Goal: Task Accomplishment & Management: Use online tool/utility

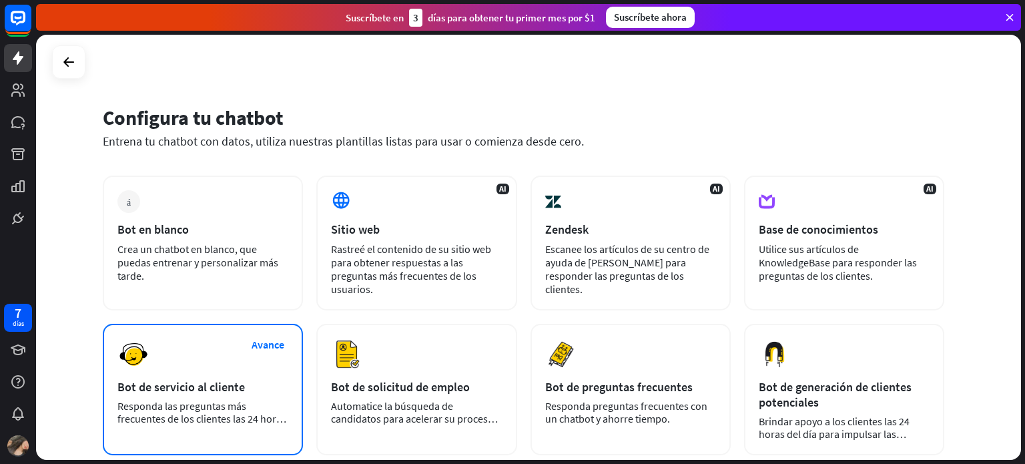
click at [265, 398] on div "Avance Bot de servicio al cliente Responda las preguntas más frecuentes de los …" at bounding box center [203, 389] width 200 height 131
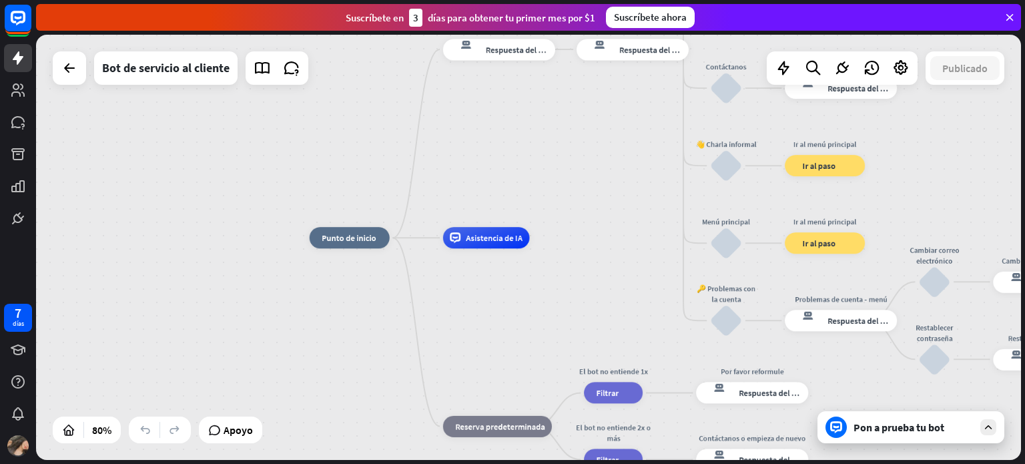
click at [83, 75] on div at bounding box center [69, 67] width 33 height 33
click at [74, 72] on icon at bounding box center [69, 68] width 16 height 16
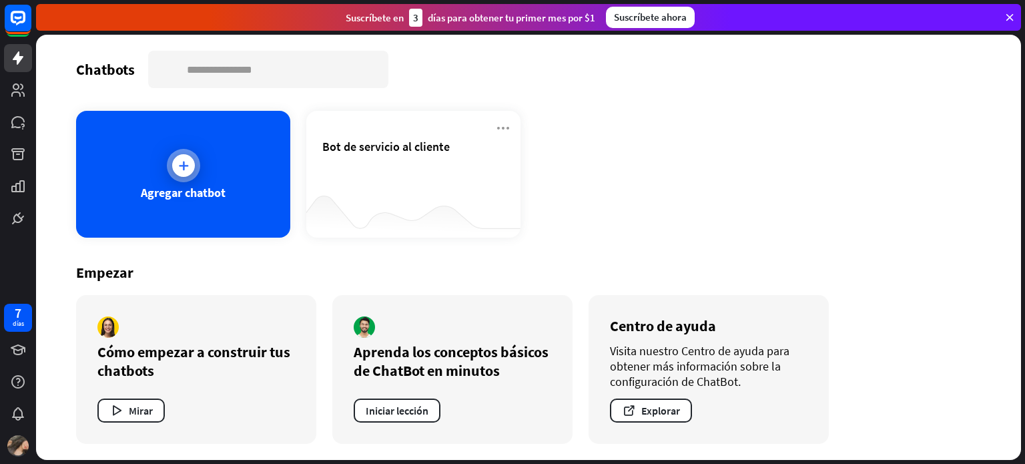
click at [218, 179] on div "Agregar chatbot" at bounding box center [183, 174] width 214 height 127
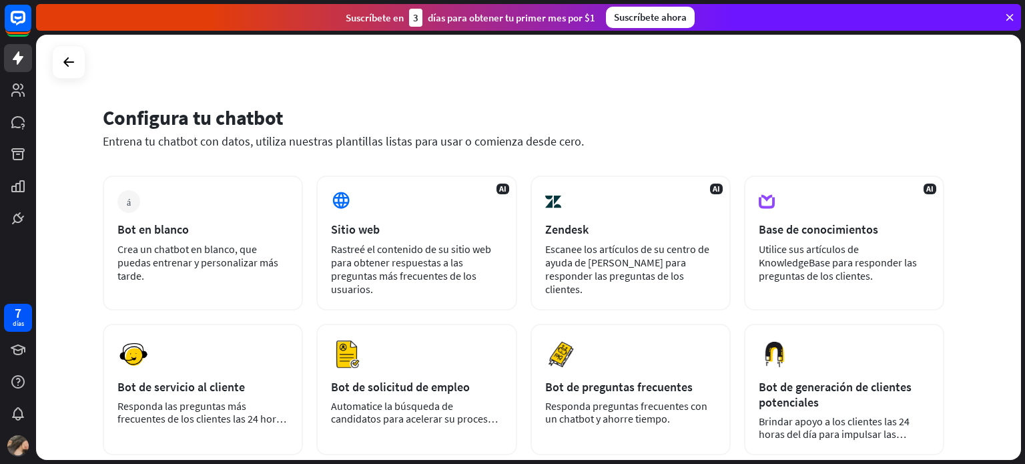
click at [219, 228] on div "Bot en blanco" at bounding box center [202, 229] width 171 height 15
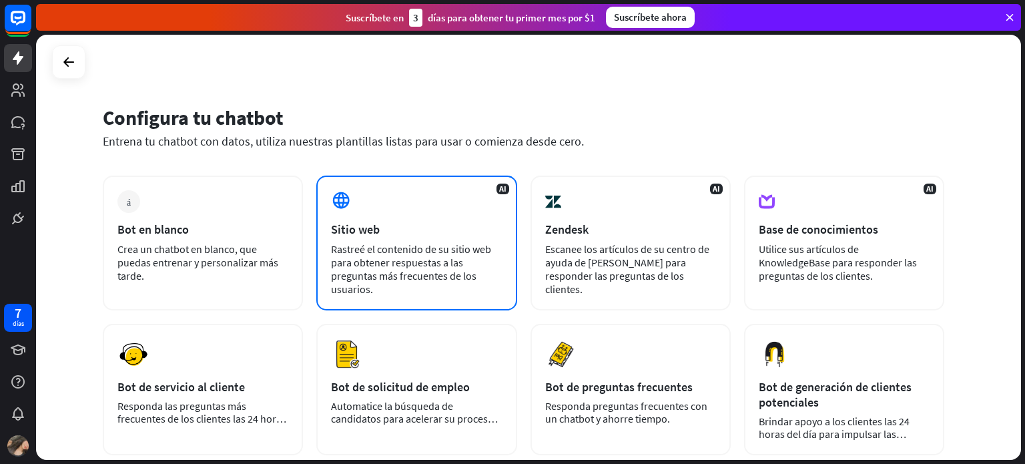
click at [384, 238] on div "AI Sitio web Rastreé el contenido de su sitio web para obtener respuestas a las…" at bounding box center [416, 242] width 200 height 135
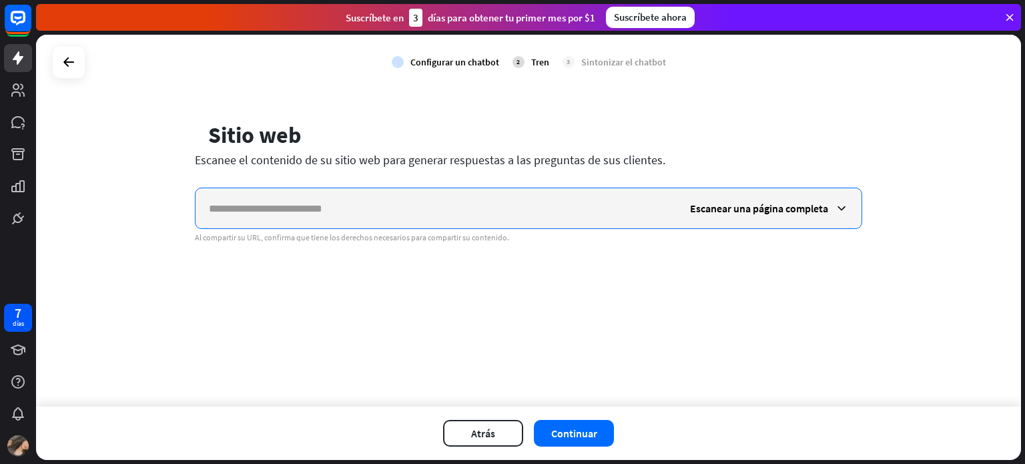
paste input "**********"
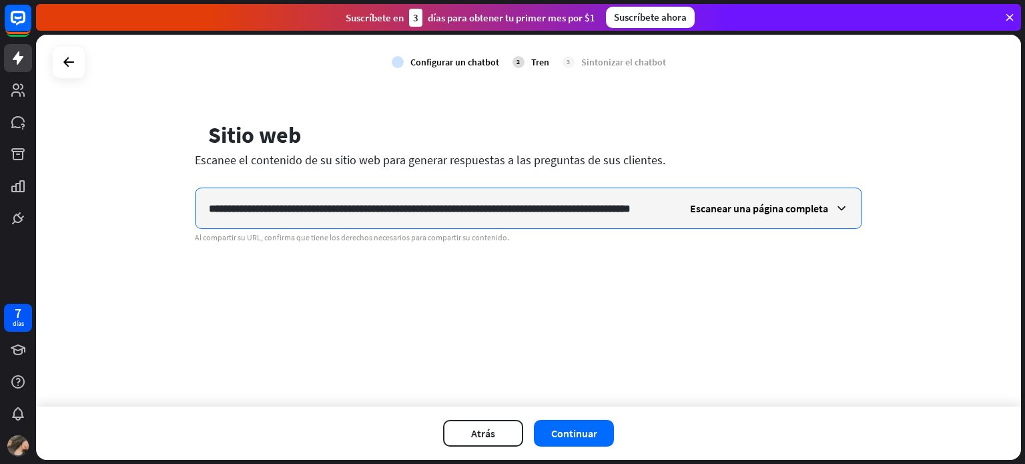
scroll to position [0, 35]
type input "**********"
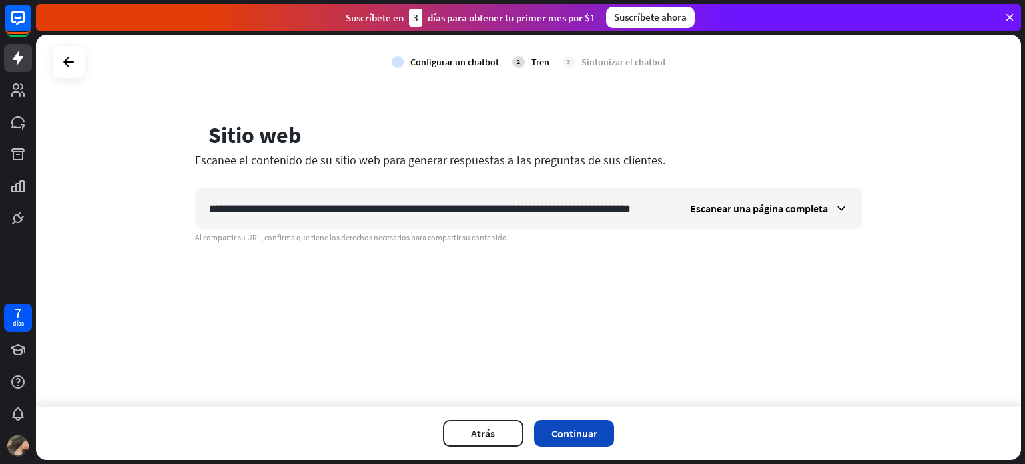
scroll to position [0, 0]
click at [594, 436] on font "Continuar" at bounding box center [574, 432] width 46 height 13
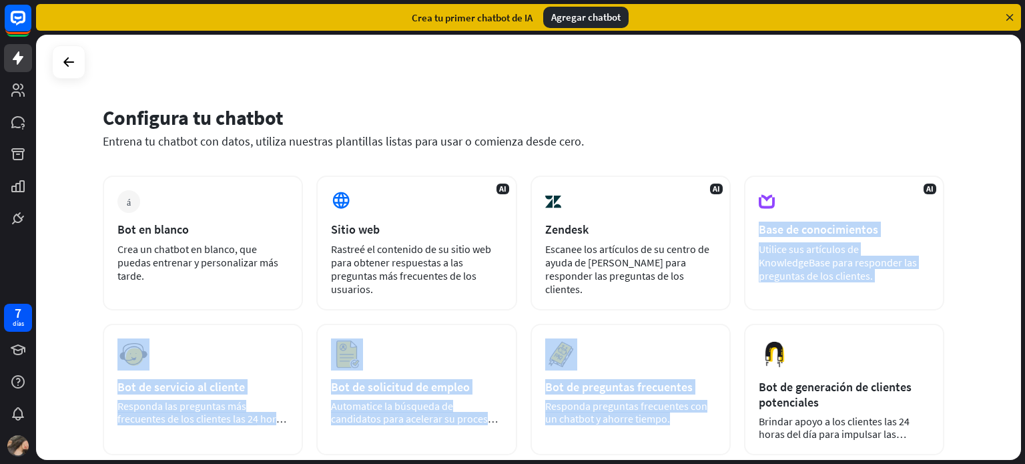
drag, startPoint x: 1024, startPoint y: 239, endPoint x: 1024, endPoint y: 328, distance: 89.4
click at [1024, 328] on div "Configura tu chatbot Entrena tu chatbot con datos, utiliza nuestras plantillas …" at bounding box center [530, 249] width 989 height 429
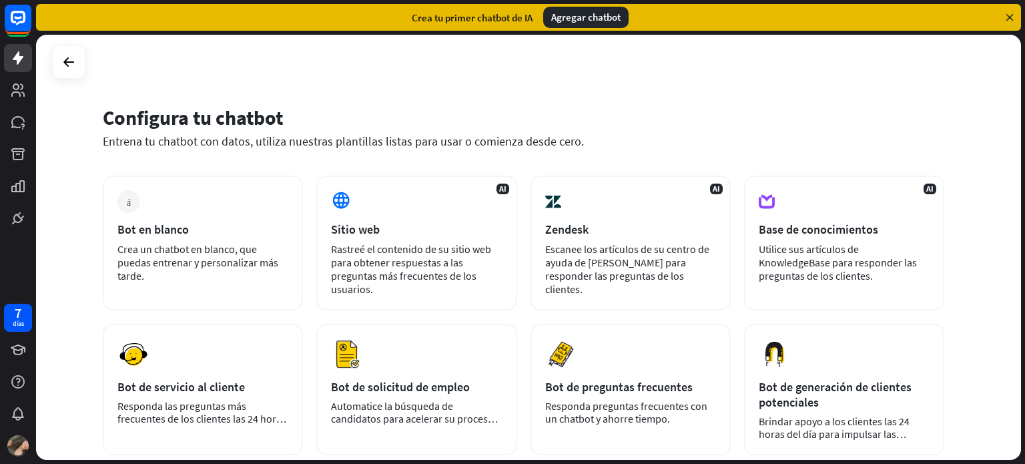
click at [970, 140] on div "Configura tu chatbot Entrena tu chatbot con datos, utiliza nuestras plantillas …" at bounding box center [528, 247] width 985 height 425
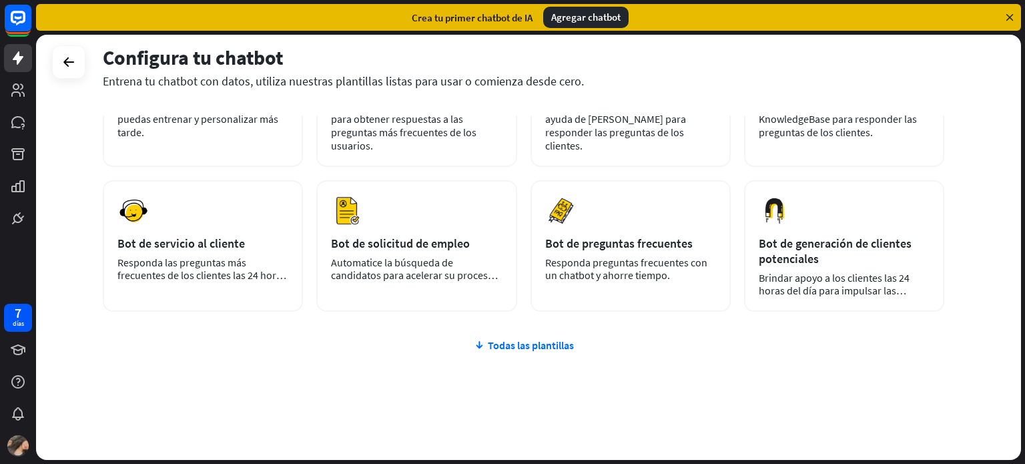
scroll to position [139, 0]
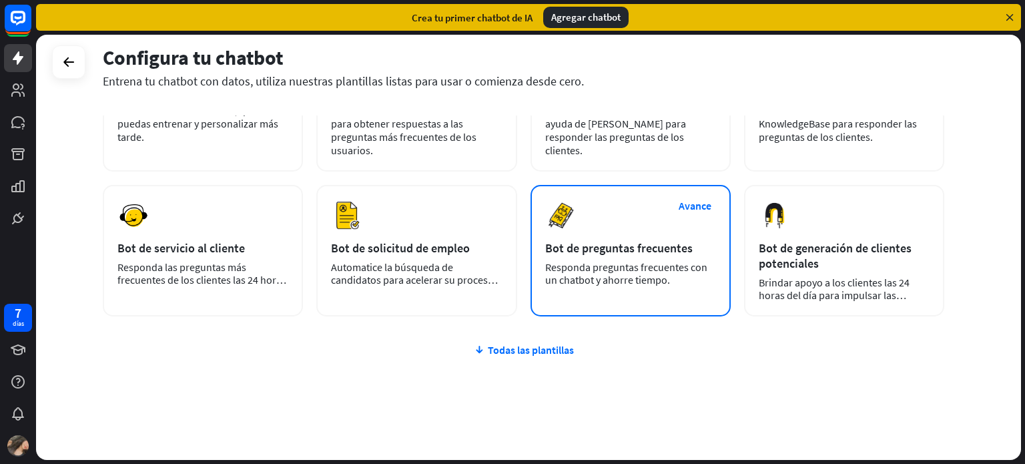
click at [585, 237] on div "Avance Bot de preguntas frecuentes Responda preguntas frecuentes con un chatbot…" at bounding box center [630, 250] width 200 height 131
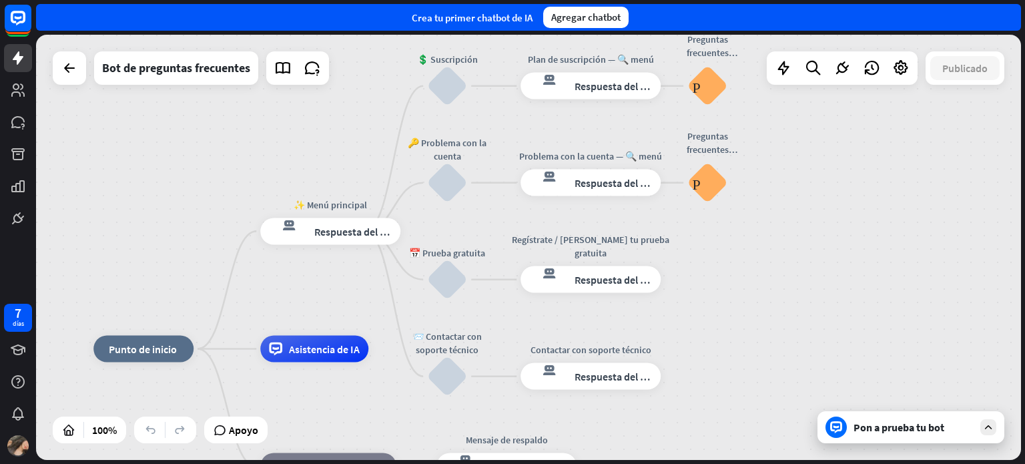
drag, startPoint x: 863, startPoint y: 252, endPoint x: 724, endPoint y: 353, distance: 172.4
click at [363, 236] on font "Respuesta del bot" at bounding box center [354, 230] width 81 height 13
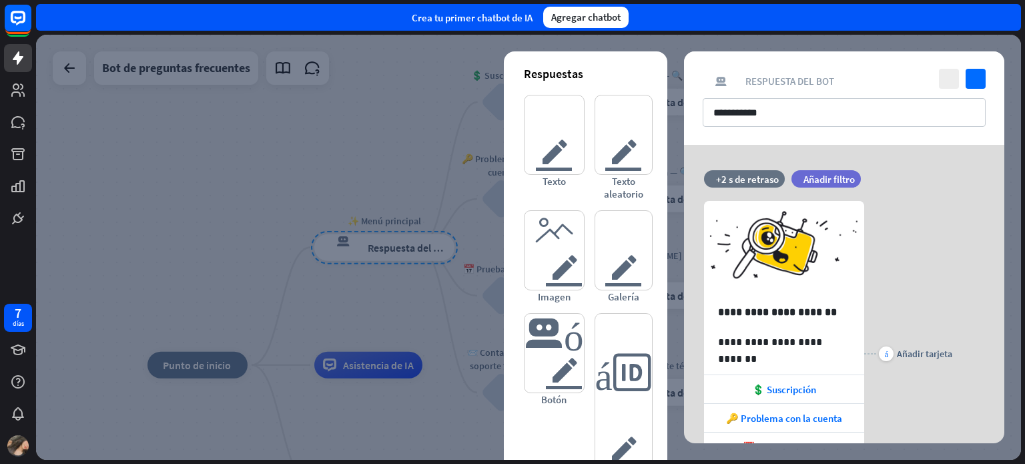
click at [406, 89] on div at bounding box center [528, 247] width 985 height 425
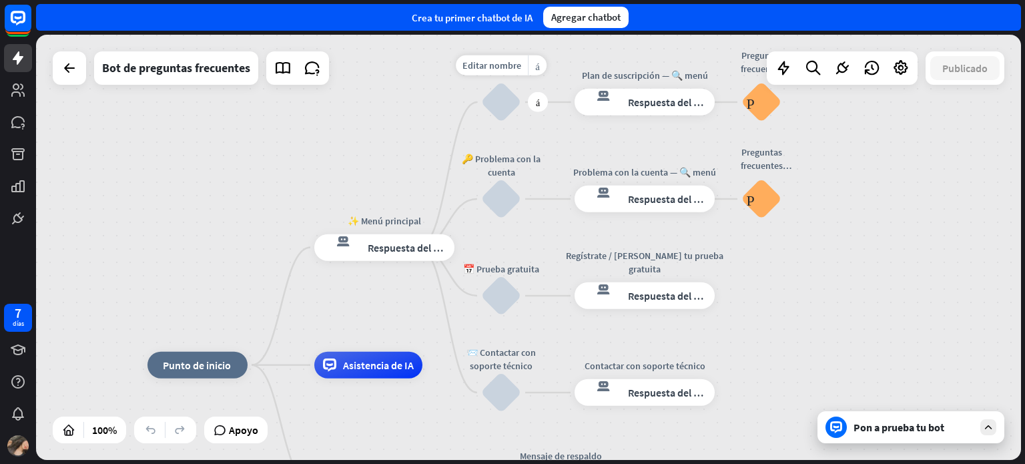
click at [514, 82] on div "Editar nombre más_amarillo más 💲 Suscripción bloquear_entrada_de_usuario" at bounding box center [501, 102] width 40 height 40
click at [479, 74] on div "Editar nombre" at bounding box center [492, 65] width 72 height 20
drag, startPoint x: 534, startPoint y: 69, endPoint x: 448, endPoint y: 63, distance: 86.3
click at [448, 63] on div "**********" at bounding box center [528, 247] width 985 height 425
drag, startPoint x: 484, startPoint y: 66, endPoint x: 547, endPoint y: 66, distance: 62.7
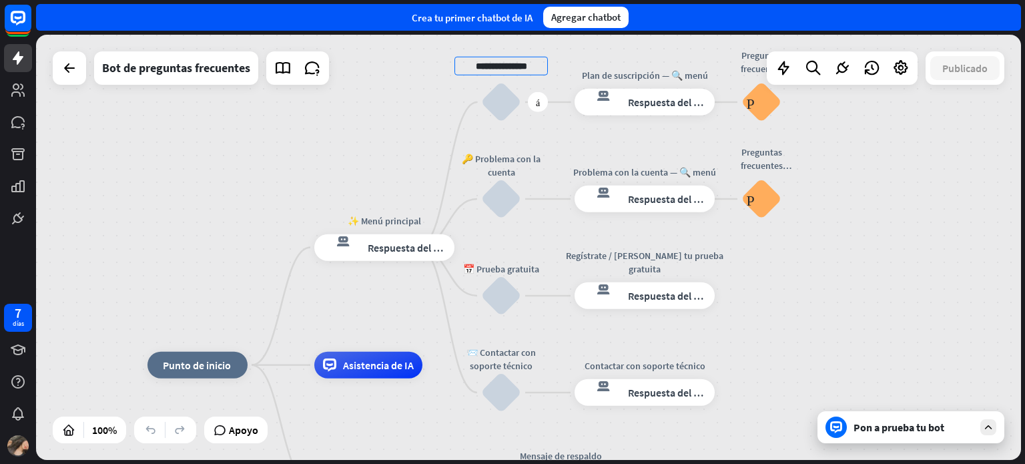
click at [574, 89] on div "Editar nombre más_amarillo más respuesta del bot de bloqueo Respuesta del bot" at bounding box center [644, 102] width 140 height 27
click at [513, 65] on font "Editar nombre" at bounding box center [491, 65] width 59 height 12
type input "**********"
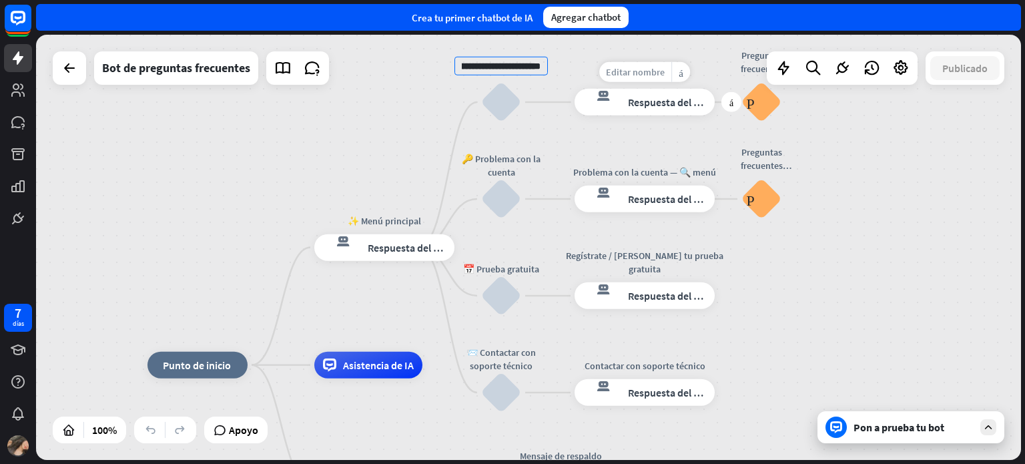
scroll to position [0, 0]
click at [654, 73] on div "**********" at bounding box center [528, 247] width 985 height 425
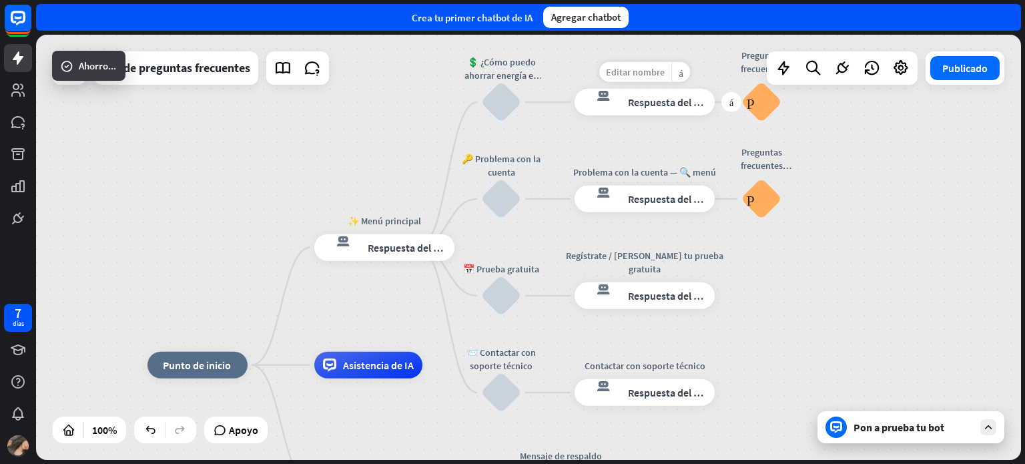
click at [654, 73] on font "Editar nombre" at bounding box center [635, 72] width 59 height 12
click at [643, 72] on font "Editar nombre" at bounding box center [635, 72] width 59 height 12
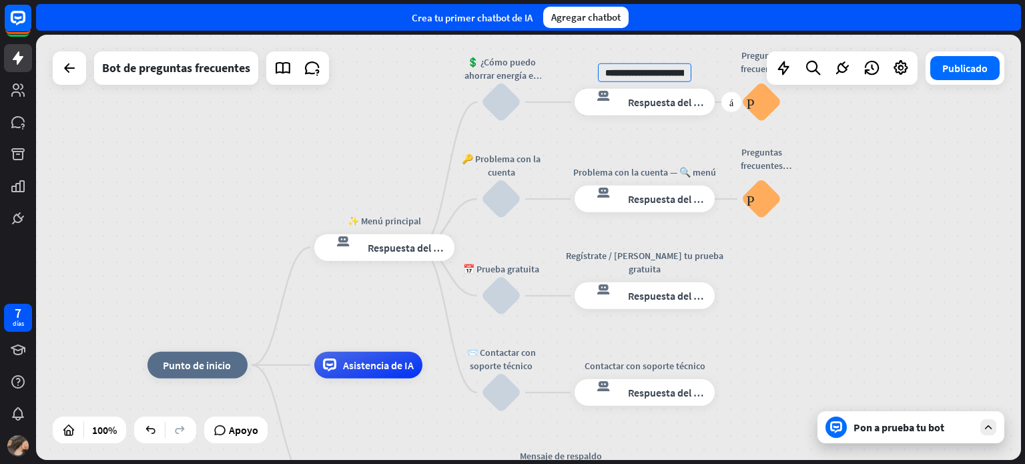
drag, startPoint x: 685, startPoint y: 75, endPoint x: 587, endPoint y: 67, distance: 97.8
click at [587, 89] on div "**********" at bounding box center [644, 102] width 140 height 27
type input "**********"
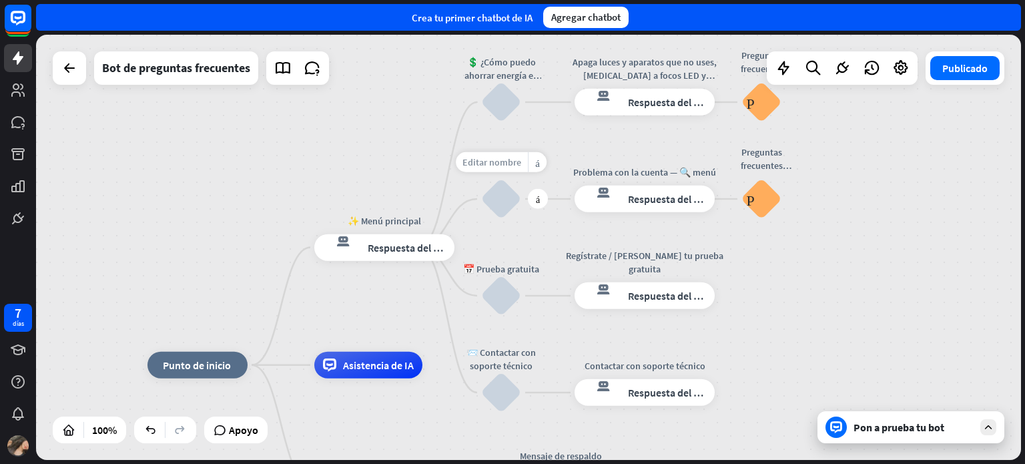
click at [518, 162] on font "Editar nombre" at bounding box center [491, 162] width 59 height 12
drag, startPoint x: 540, startPoint y: 165, endPoint x: 483, endPoint y: 165, distance: 57.4
click at [483, 165] on input "**********" at bounding box center [500, 162] width 93 height 19
type input "**********"
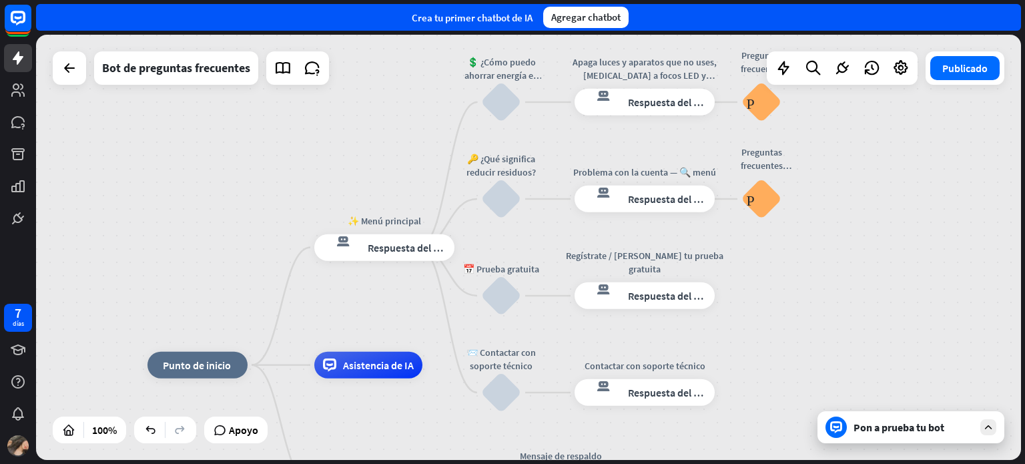
scroll to position [0, 0]
click at [659, 167] on font "Editar nombre" at bounding box center [635, 169] width 59 height 12
drag, startPoint x: 684, startPoint y: 170, endPoint x: 579, endPoint y: 175, distance: 104.9
click at [579, 185] on div "**********" at bounding box center [644, 198] width 140 height 27
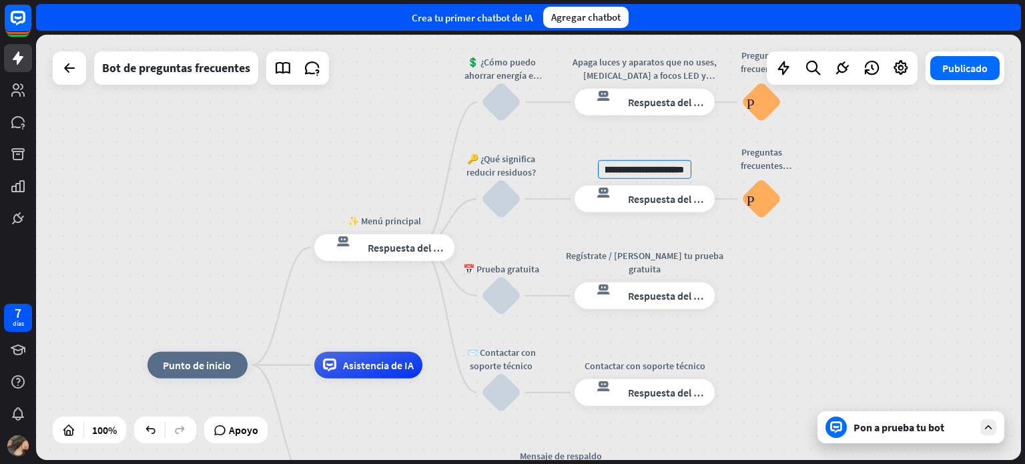
type input "**********"
click at [516, 261] on font "Editar nombre" at bounding box center [491, 259] width 59 height 12
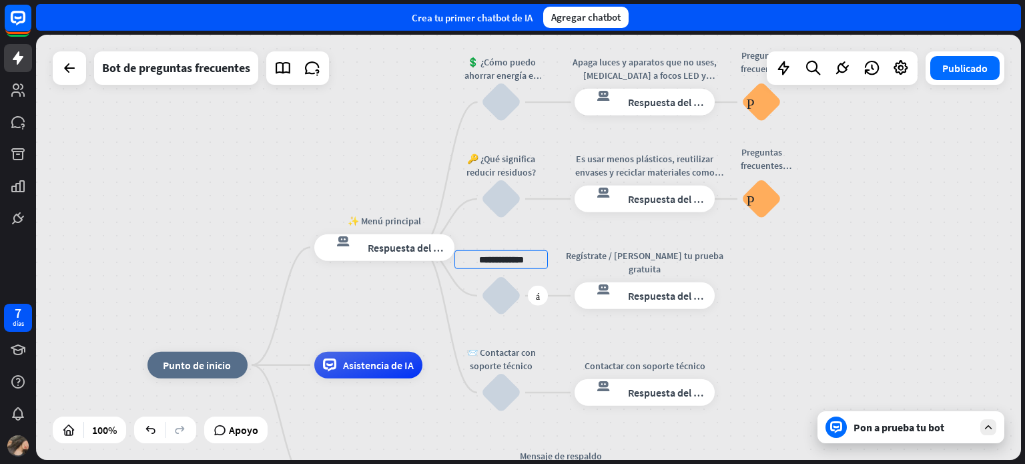
drag, startPoint x: 529, startPoint y: 260, endPoint x: 492, endPoint y: 258, distance: 36.7
click at [492, 258] on input "**********" at bounding box center [500, 259] width 93 height 19
type input "**********"
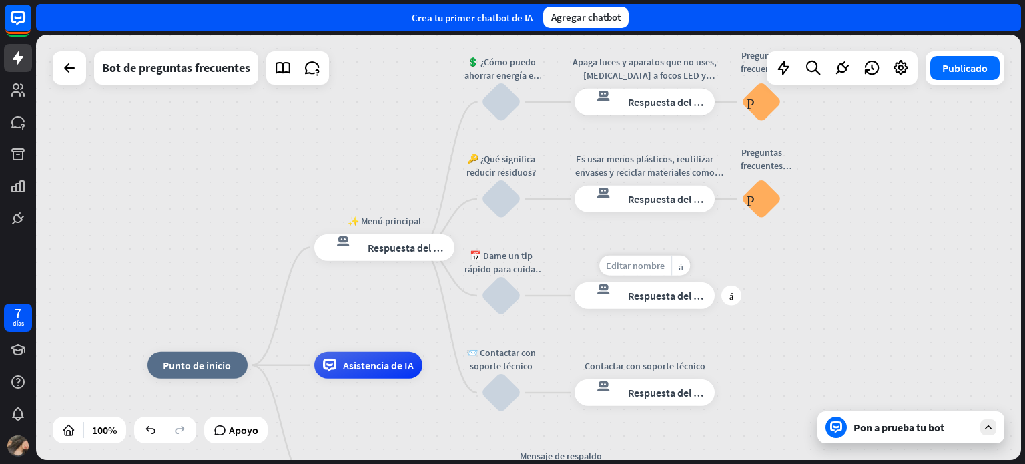
click at [635, 268] on font "Editar nombre" at bounding box center [635, 266] width 59 height 12
drag, startPoint x: 687, startPoint y: 268, endPoint x: 544, endPoint y: 258, distance: 143.1
type input "**********"
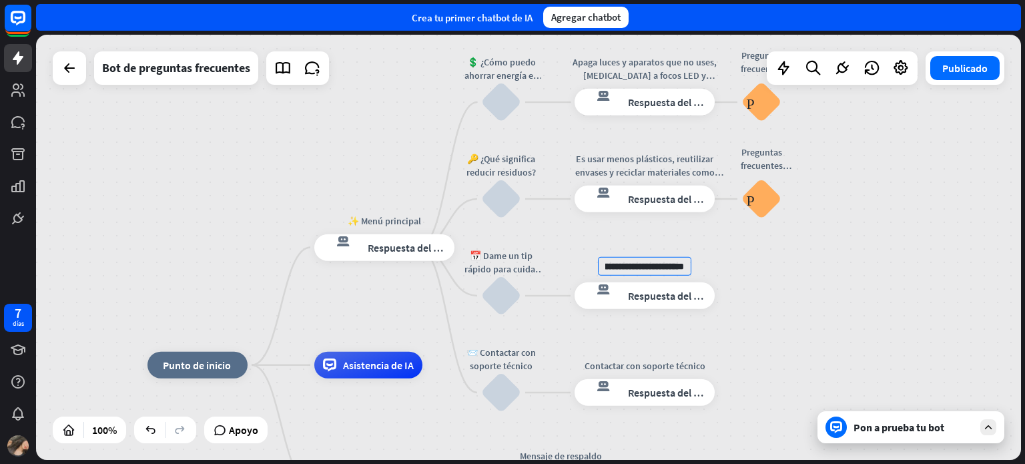
scroll to position [0, 0]
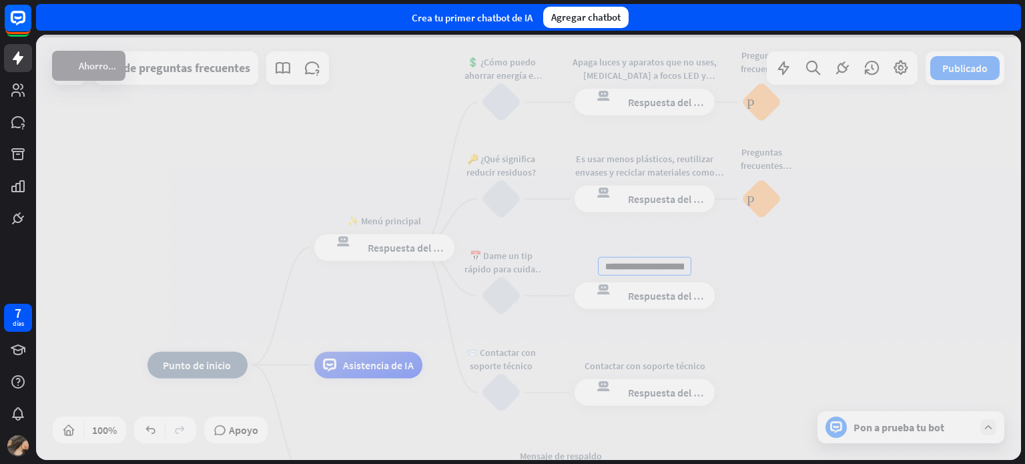
click at [921, 435] on div "**********" at bounding box center [528, 247] width 985 height 425
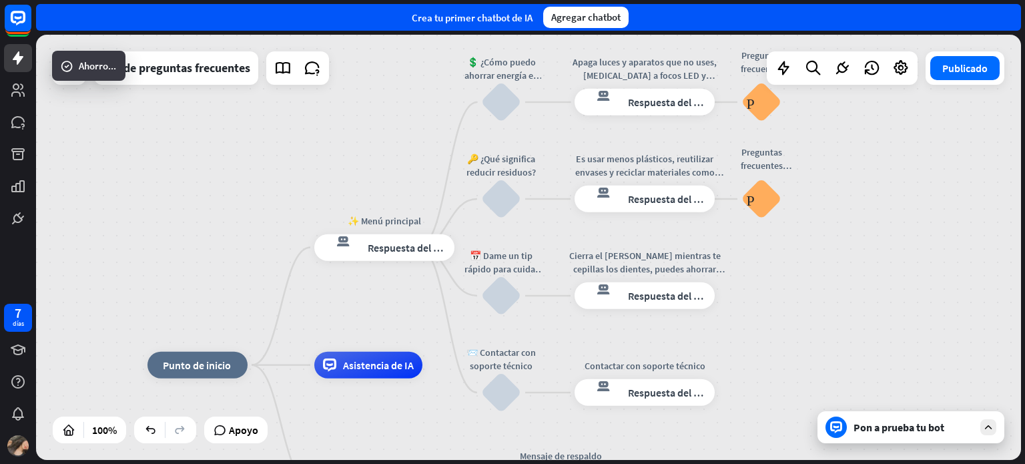
click at [988, 422] on icon at bounding box center [988, 427] width 12 height 12
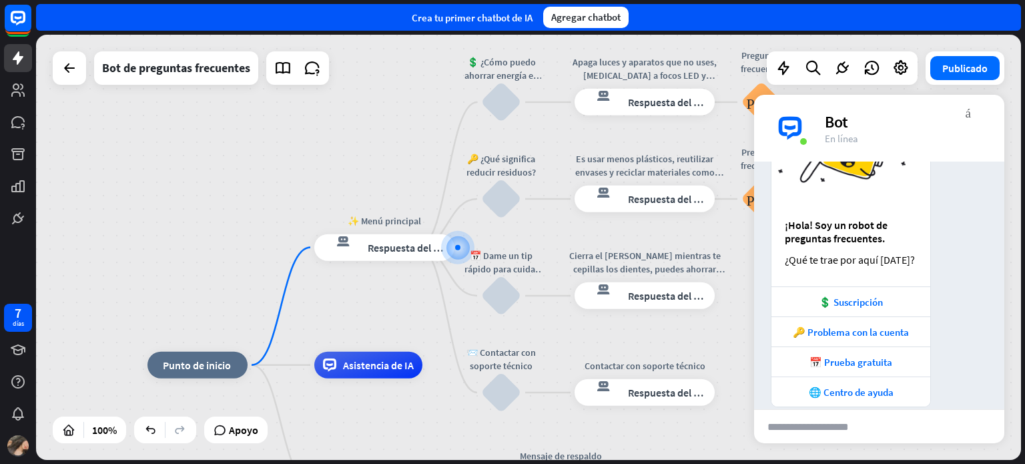
scroll to position [109, 0]
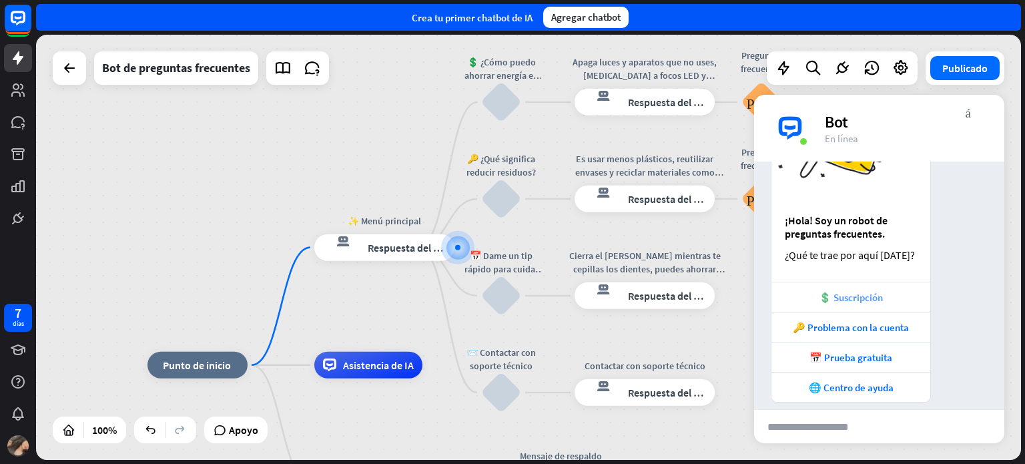
click at [843, 298] on font "💲 Suscripción" at bounding box center [851, 297] width 64 height 13
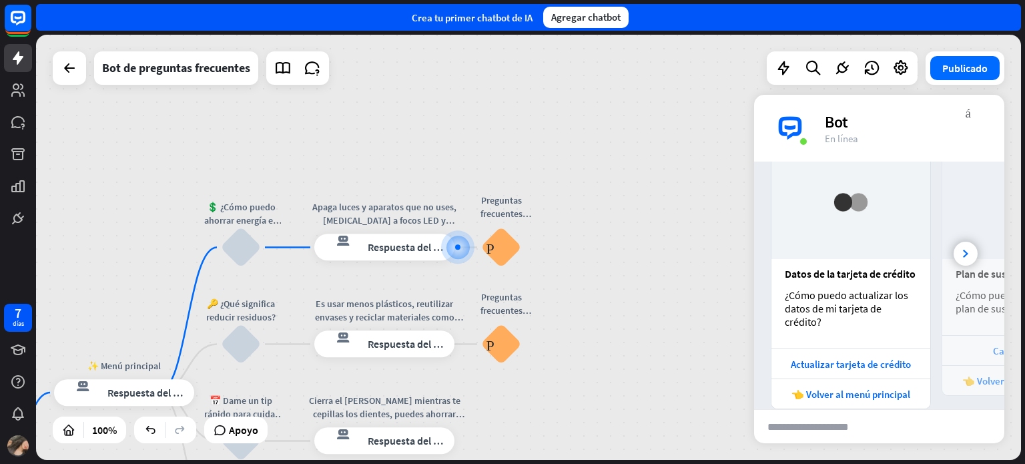
scroll to position [470, 0]
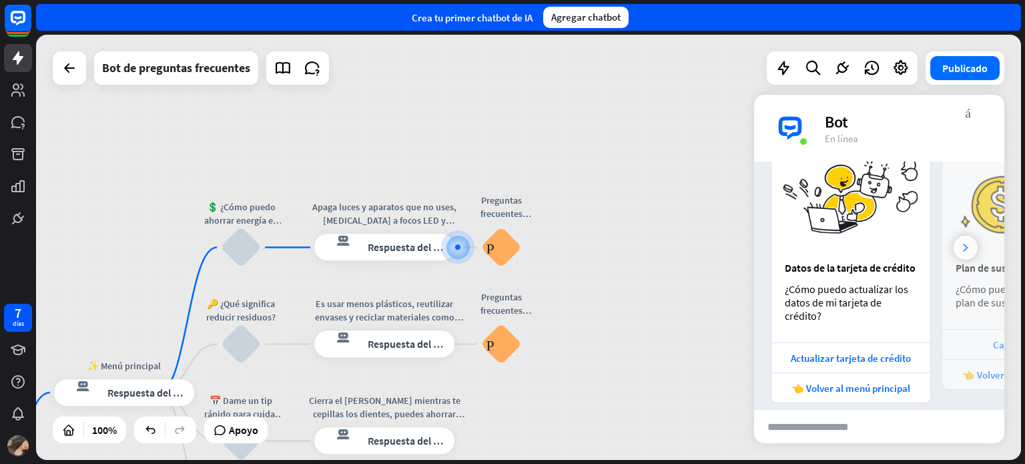
click at [963, 246] on icon at bounding box center [965, 248] width 5 height 8
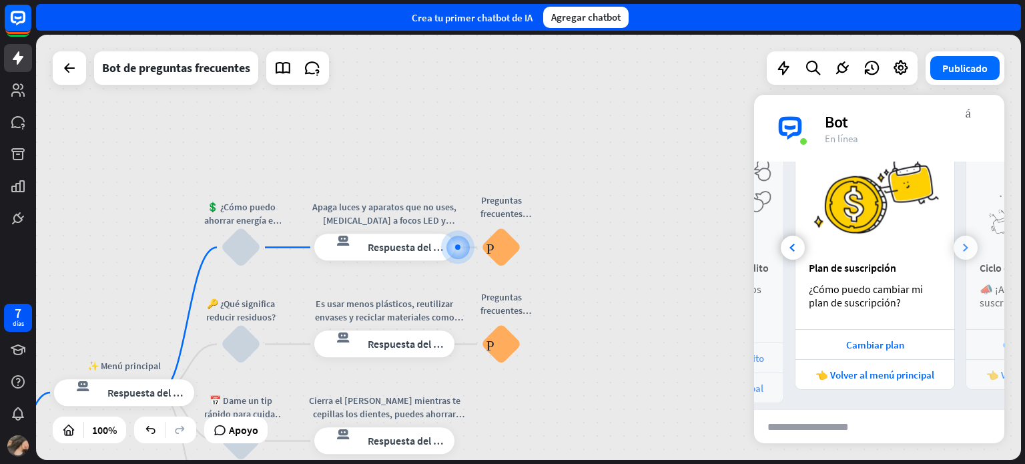
click at [963, 246] on icon at bounding box center [965, 248] width 5 height 8
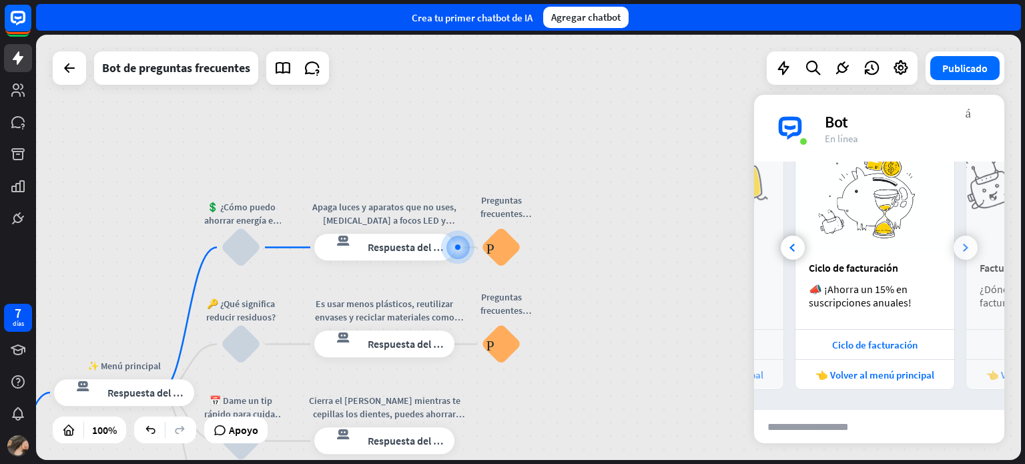
click at [963, 246] on icon at bounding box center [965, 248] width 5 height 8
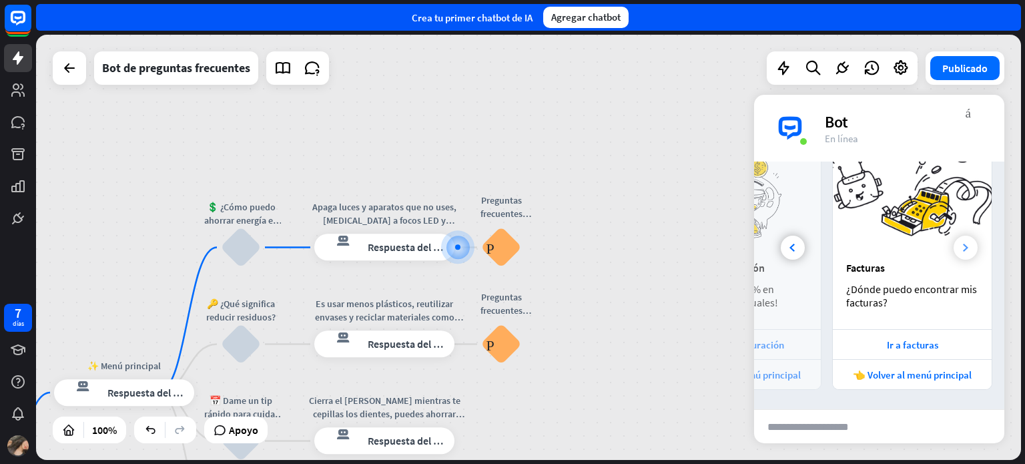
scroll to position [0, 466]
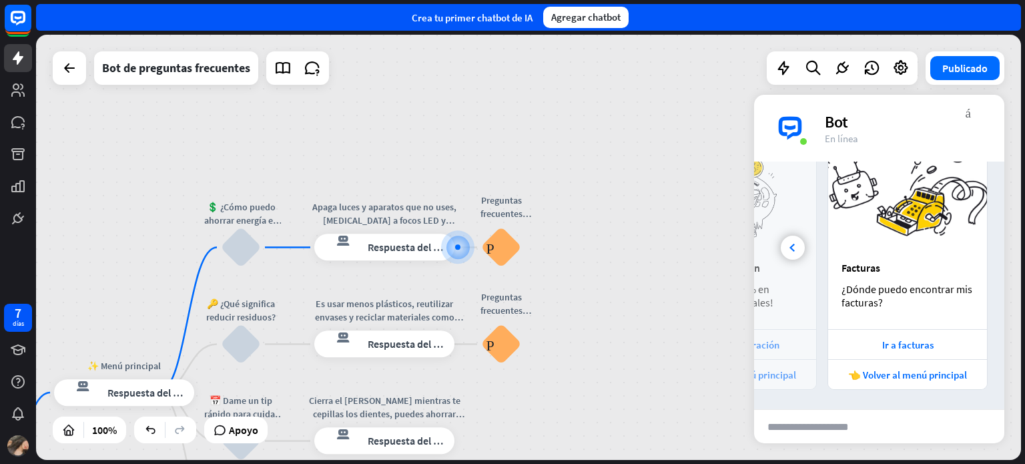
click at [572, 261] on div "inicio_2 Punto de inicio ✨ Menú principal respuesta del bot de bloqueo Respuest…" at bounding box center [528, 247] width 985 height 425
click at [670, 289] on div "inicio_2 Punto de inicio ✨ Menú principal respuesta del bot de bloqueo Respuest…" at bounding box center [528, 247] width 985 height 425
click at [958, 69] on font "Publicado" at bounding box center [964, 67] width 45 height 13
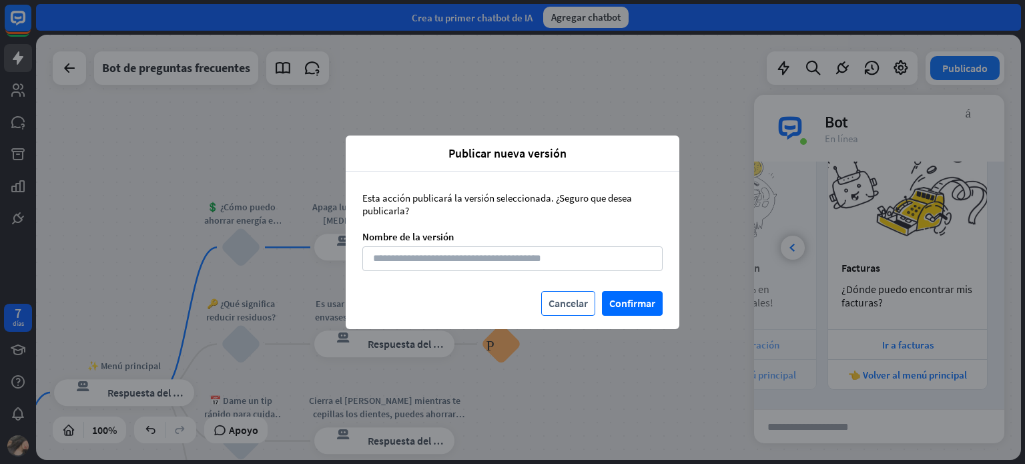
click at [569, 304] on font "Cancelar" at bounding box center [567, 302] width 39 height 13
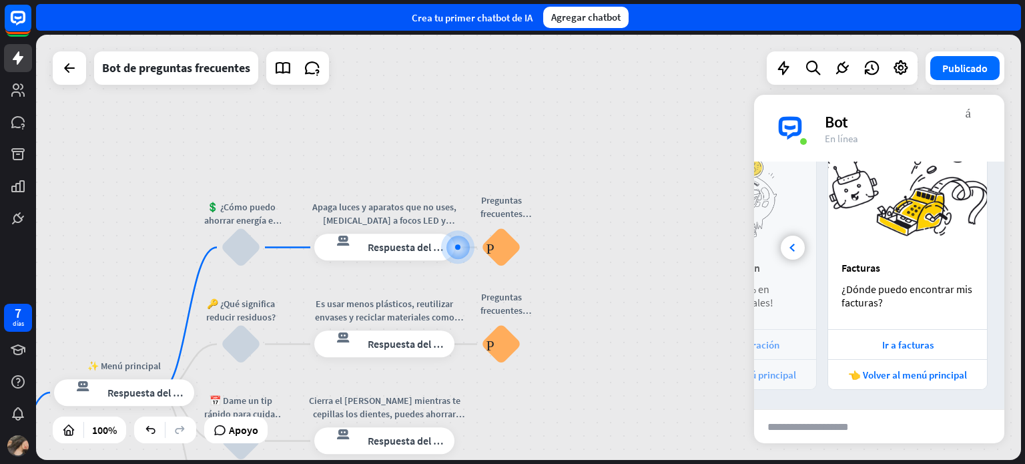
click at [641, 322] on div "inicio_2 Punto de inicio ✨ Menú principal respuesta del bot de bloqueo Respuest…" at bounding box center [528, 247] width 985 height 425
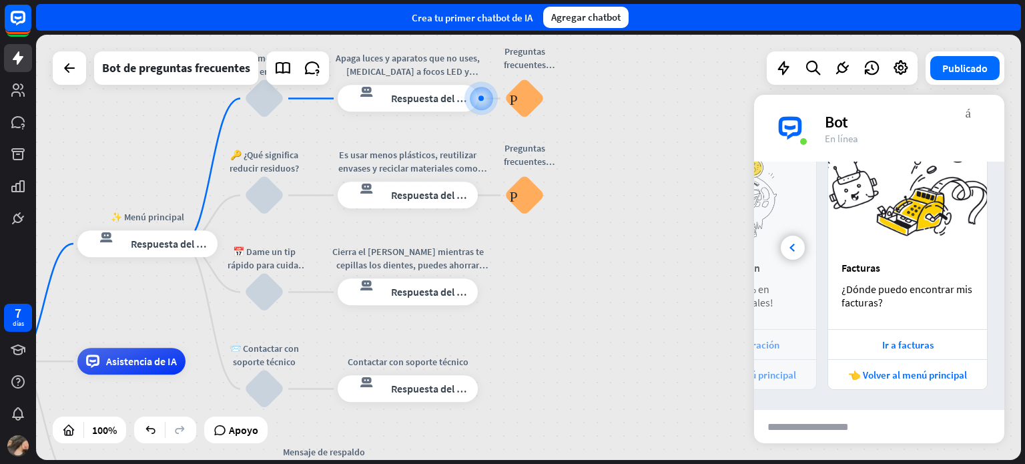
drag, startPoint x: 641, startPoint y: 322, endPoint x: 665, endPoint y: 173, distance: 150.6
click at [665, 173] on div "inicio_2 Punto de inicio ✨ Menú principal respuesta del bot de bloqueo Respuest…" at bounding box center [528, 247] width 985 height 425
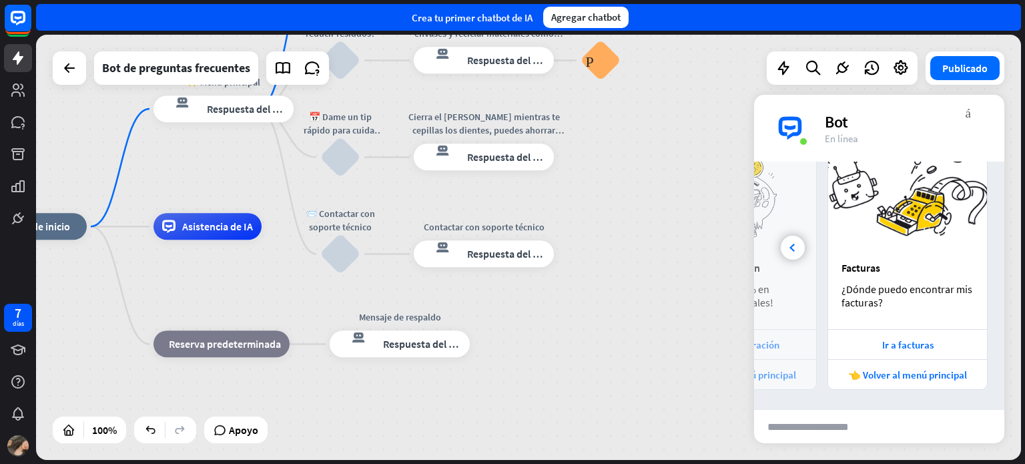
drag, startPoint x: 564, startPoint y: 335, endPoint x: 640, endPoint y: 200, distance: 155.3
click at [640, 200] on div "inicio_2 Punto de inicio ✨ Menú principal respuesta del bot de bloqueo Respuest…" at bounding box center [528, 247] width 985 height 425
click at [266, 348] on font "Reserva predeterminada" at bounding box center [225, 343] width 112 height 13
click at [946, 71] on font "Publicado" at bounding box center [964, 67] width 45 height 13
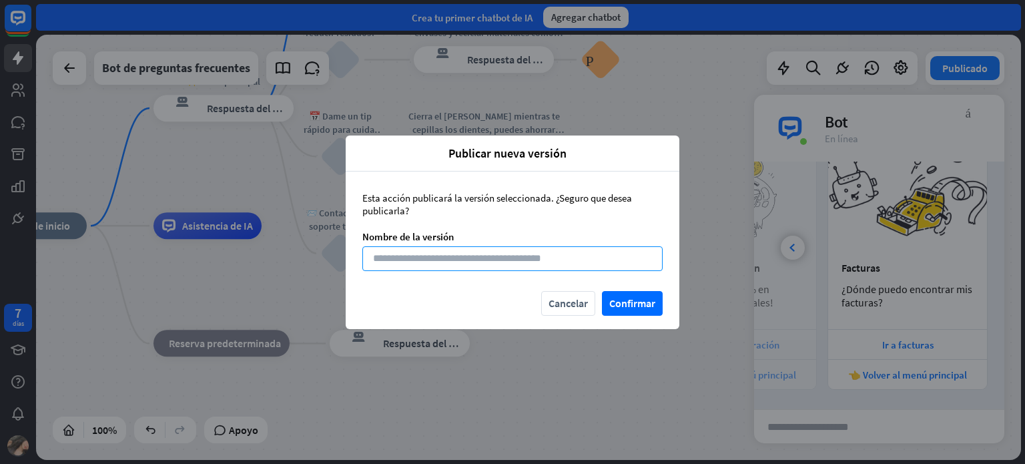
click at [571, 256] on input at bounding box center [512, 258] width 300 height 25
type input "*******"
click at [630, 292] on font "Confirmar" at bounding box center [632, 303] width 46 height 23
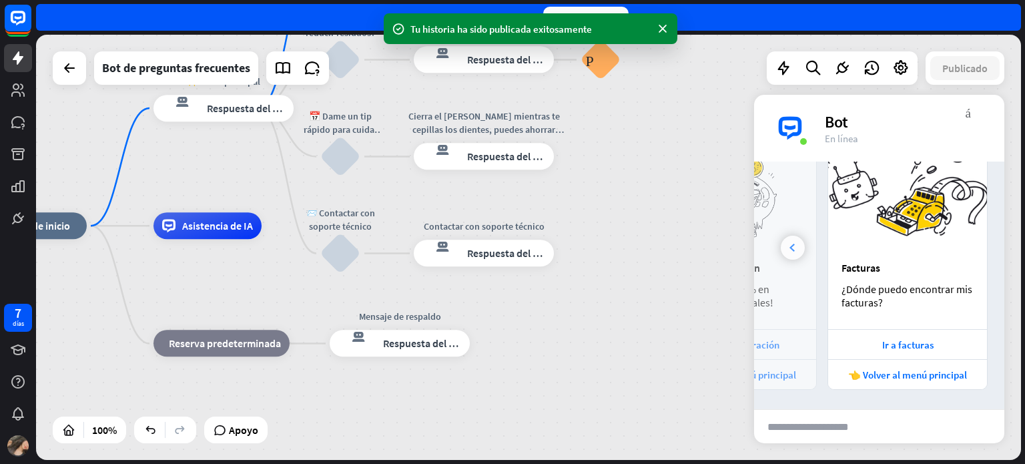
click at [797, 249] on div at bounding box center [793, 248] width 24 height 24
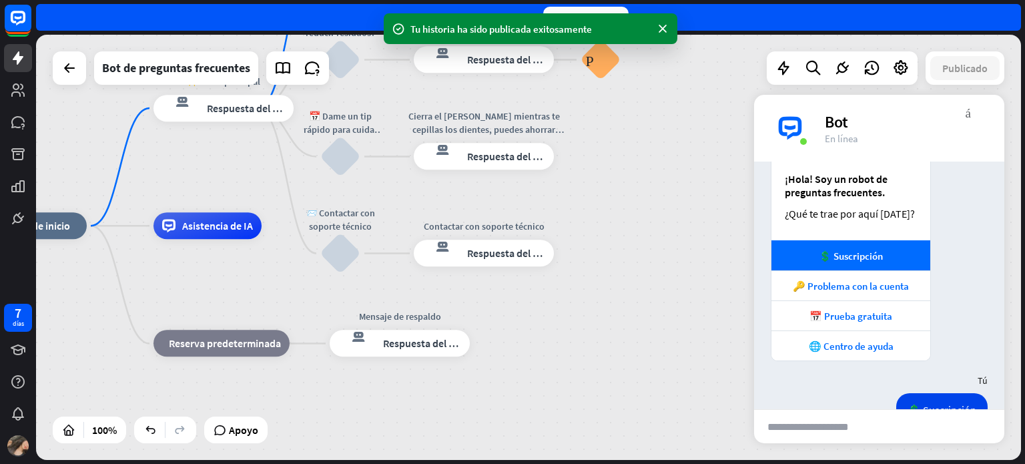
scroll to position [0, 0]
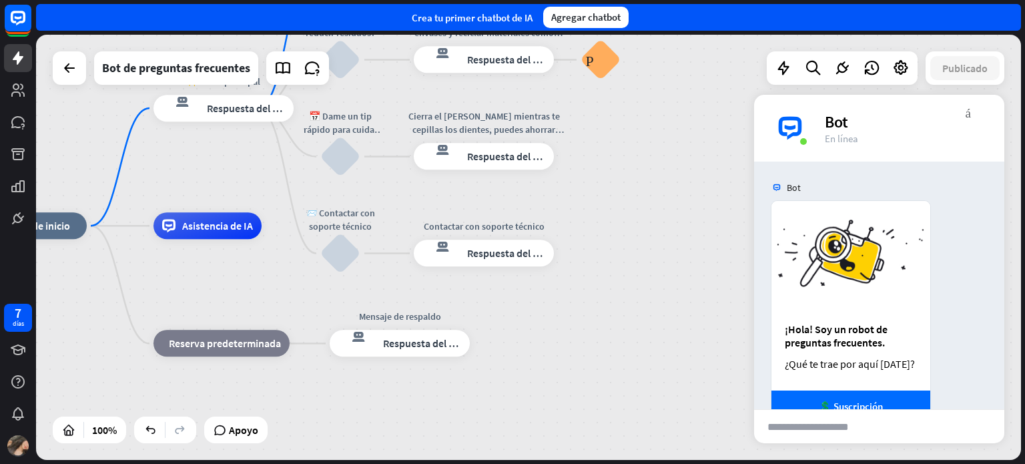
click at [633, 189] on div "inicio_2 Punto de inicio ✨ Menú principal respuesta del bot de bloqueo Respuest…" at bounding box center [528, 247] width 985 height 425
click at [881, 330] on font "¡Hola! Soy un robot de preguntas frecuentes." at bounding box center [837, 335] width 105 height 27
click at [859, 434] on input "text" at bounding box center [819, 426] width 131 height 33
type input "*"
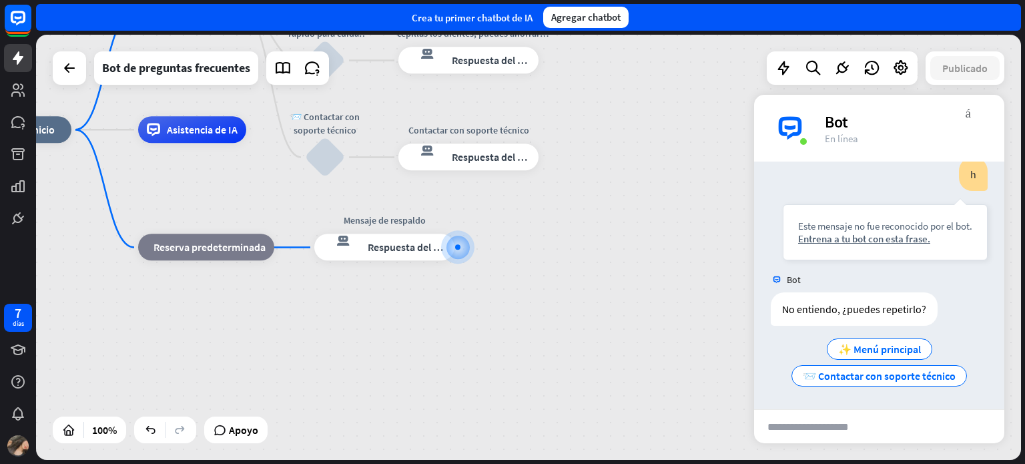
scroll to position [759, 0]
click at [875, 346] on font "✨ Menú principal" at bounding box center [879, 348] width 83 height 13
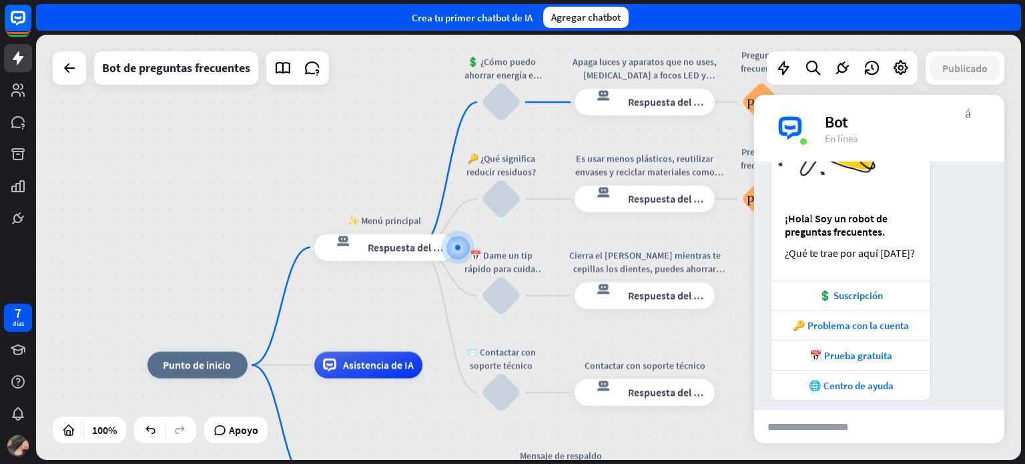
scroll to position [1104, 0]
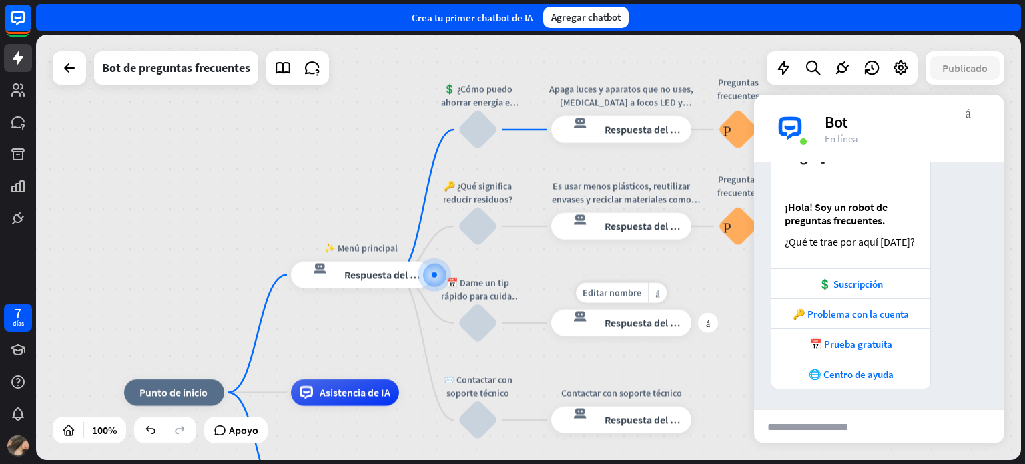
drag, startPoint x: 729, startPoint y: 270, endPoint x: 702, endPoint y: 305, distance: 44.7
click at [691, 310] on div "Editar nombre más_amarillo más respuesta del bot de bloqueo Respuesta del bot" at bounding box center [621, 323] width 140 height 27
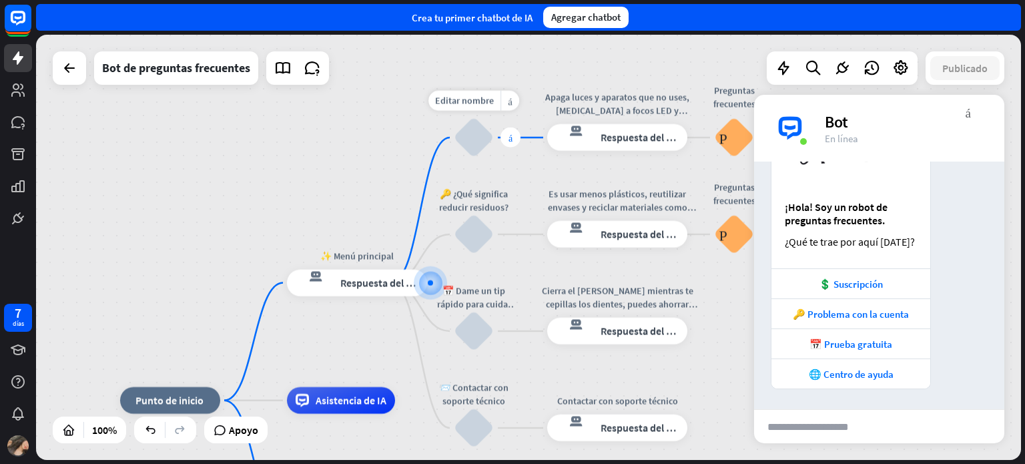
click at [506, 143] on div "más" at bounding box center [510, 137] width 20 height 20
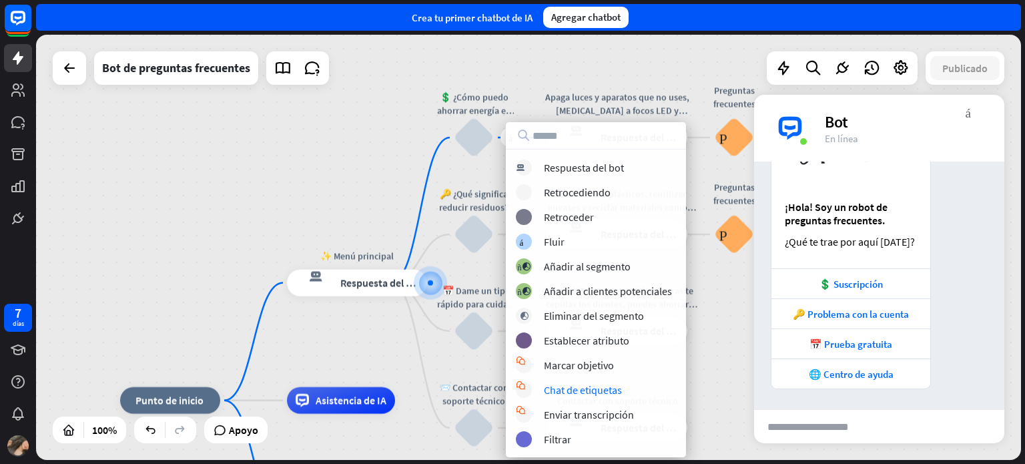
click at [340, 125] on div "inicio_2 Punto de inicio ✨ Menú principal respuesta del bot de bloqueo Respuest…" at bounding box center [528, 247] width 985 height 425
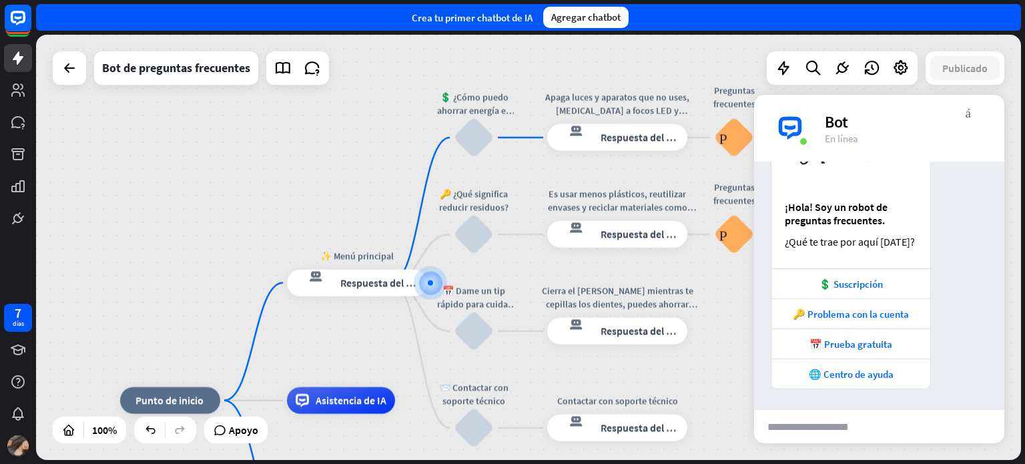
click at [971, 115] on div "Bot" at bounding box center [906, 121] width 163 height 21
click at [968, 430] on font "enviar" at bounding box center [947, 426] width 96 height 16
click at [981, 103] on div "más_vert cerca Bot En línea" at bounding box center [879, 128] width 250 height 67
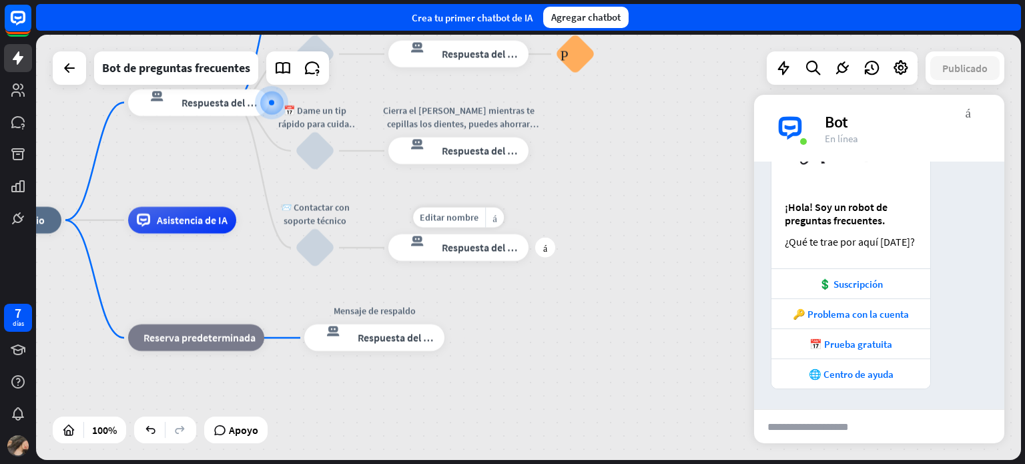
drag, startPoint x: 685, startPoint y: 403, endPoint x: 526, endPoint y: 223, distance: 240.2
click at [526, 234] on div "Editar nombre más_amarillo más respuesta del bot de bloqueo Respuesta del bot" at bounding box center [458, 247] width 140 height 27
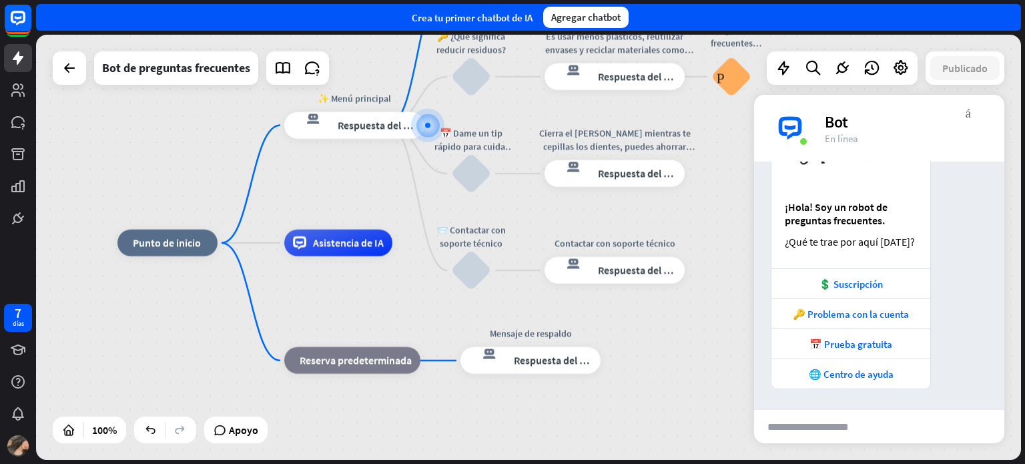
drag, startPoint x: 122, startPoint y: 385, endPoint x: 278, endPoint y: 408, distance: 157.8
click at [278, 408] on div "inicio_2 Punto de inicio ✨ Menú principal respuesta del bot de bloqueo Respuest…" at bounding box center [609, 455] width 985 height 425
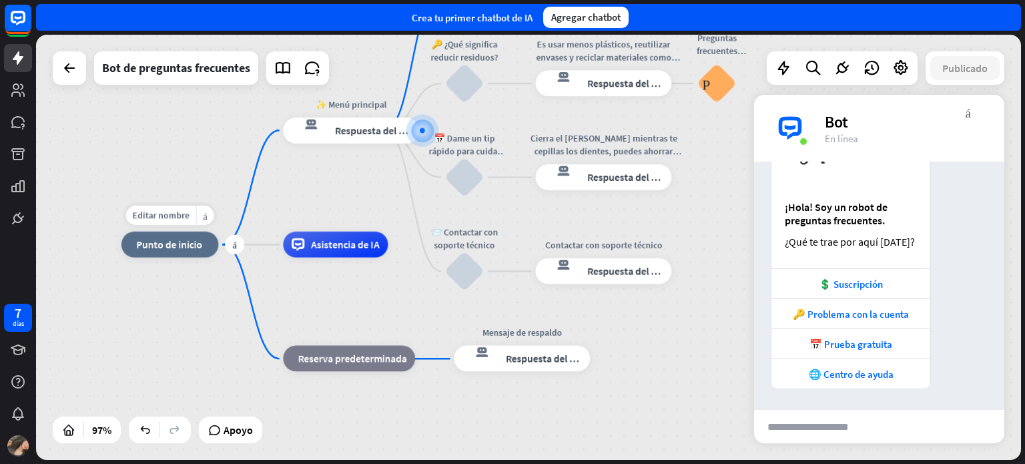
click at [190, 248] on font "Punto de inicio" at bounding box center [169, 244] width 66 height 13
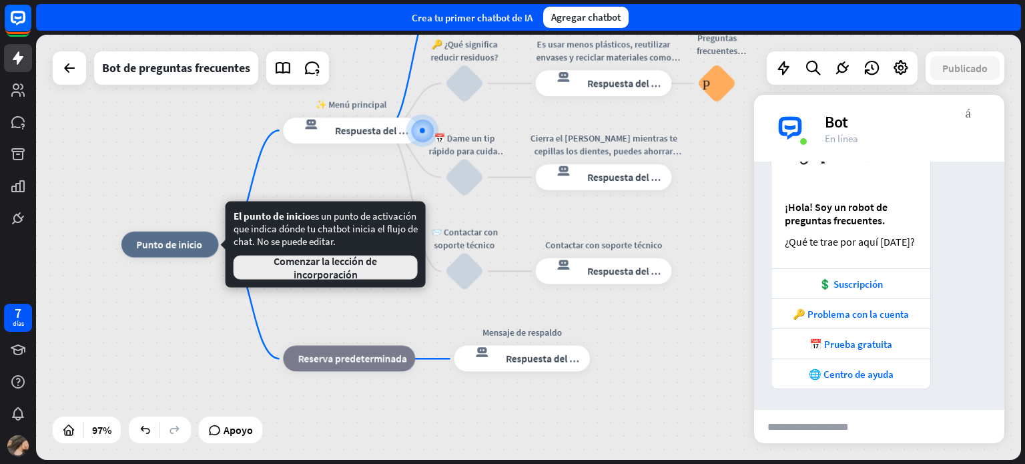
click at [288, 272] on font "Comenzar la lección de incorporación" at bounding box center [325, 267] width 161 height 27
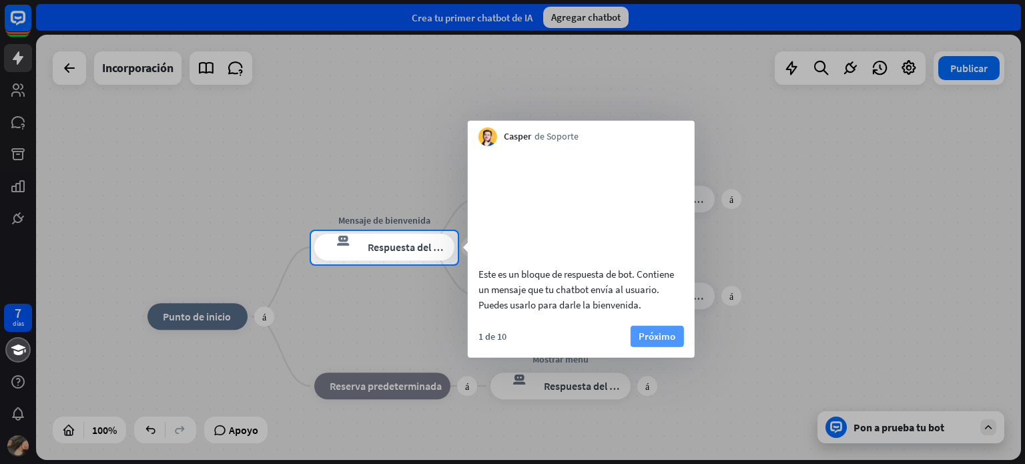
click at [673, 342] on font "Próximo" at bounding box center [657, 335] width 37 height 13
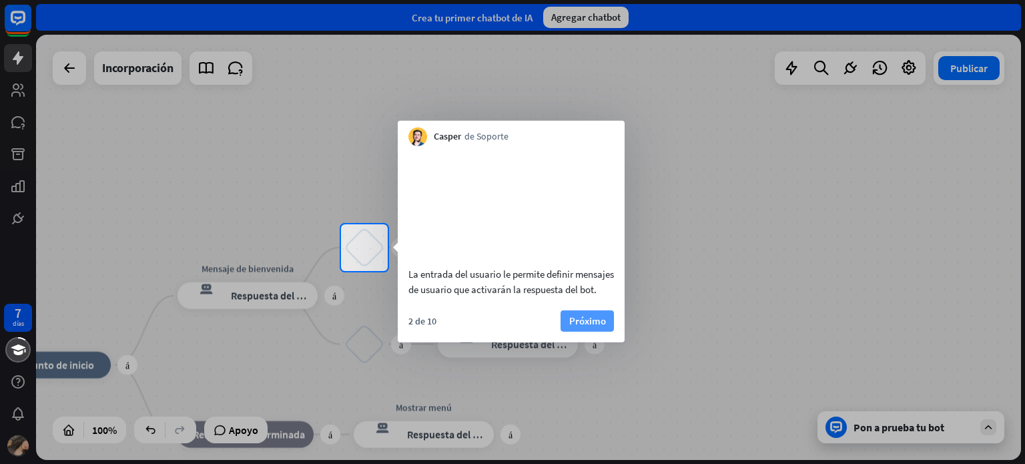
click at [588, 326] on font "Próximo" at bounding box center [587, 320] width 37 height 13
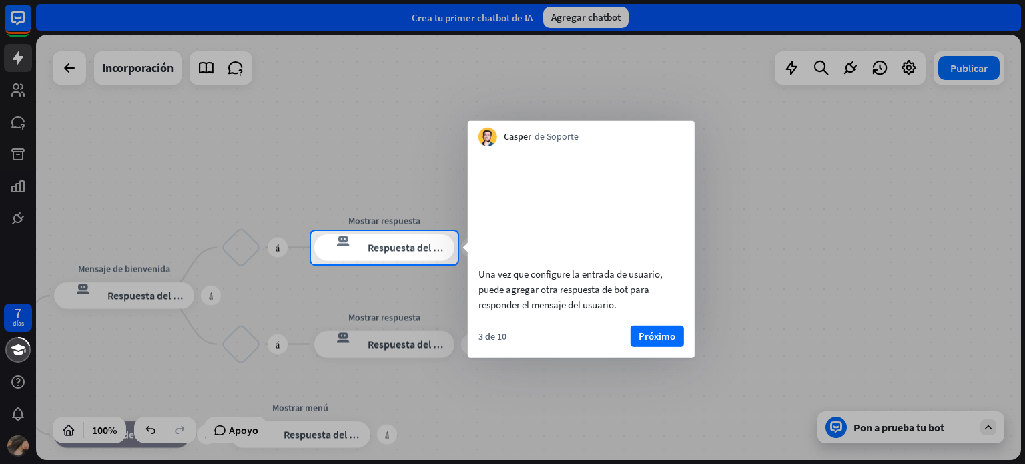
click at [238, 253] on div at bounding box center [155, 247] width 311 height 33
click at [677, 346] on button "Próximo" at bounding box center [657, 335] width 53 height 21
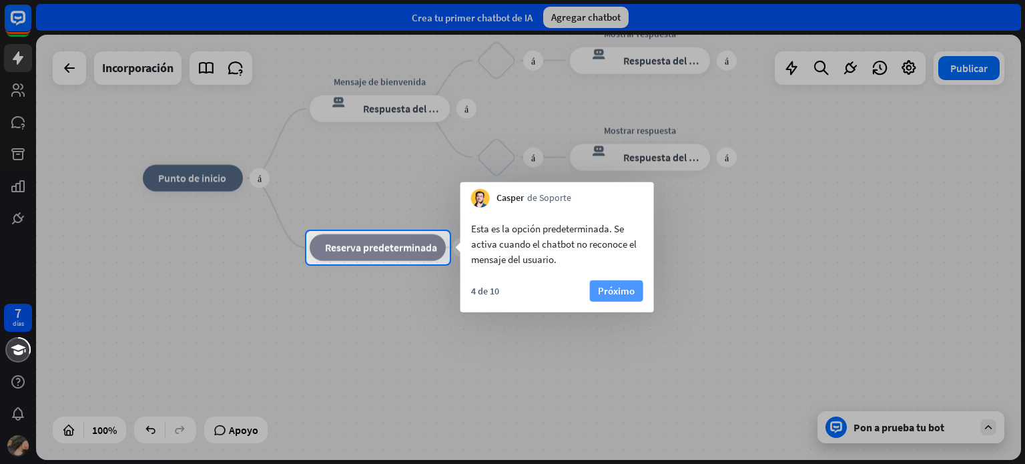
click at [611, 292] on font "Próximo" at bounding box center [616, 290] width 37 height 13
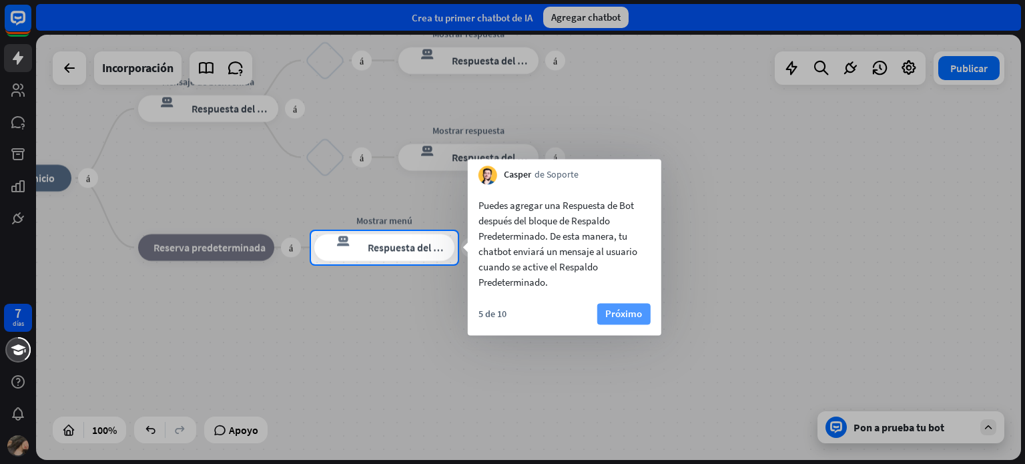
click at [611, 306] on font "Próximo" at bounding box center [623, 313] width 37 height 19
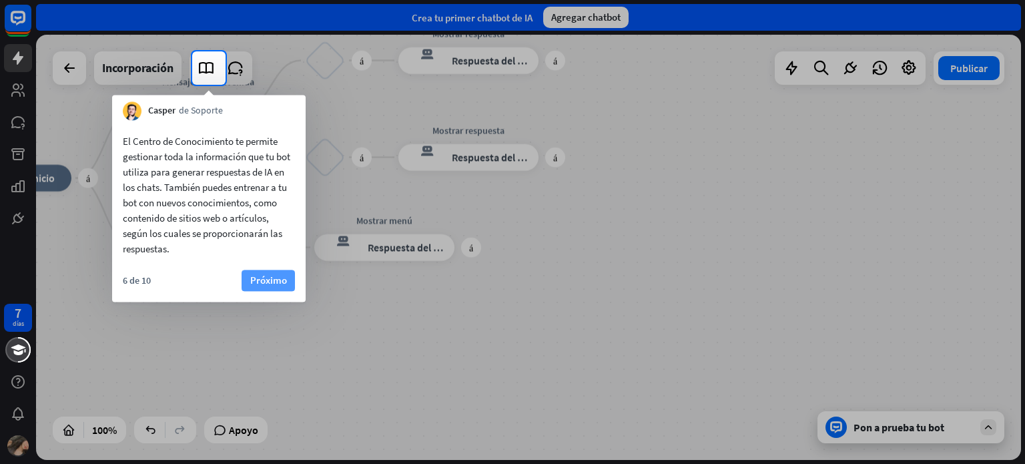
click at [279, 280] on font "Próximo" at bounding box center [268, 280] width 37 height 13
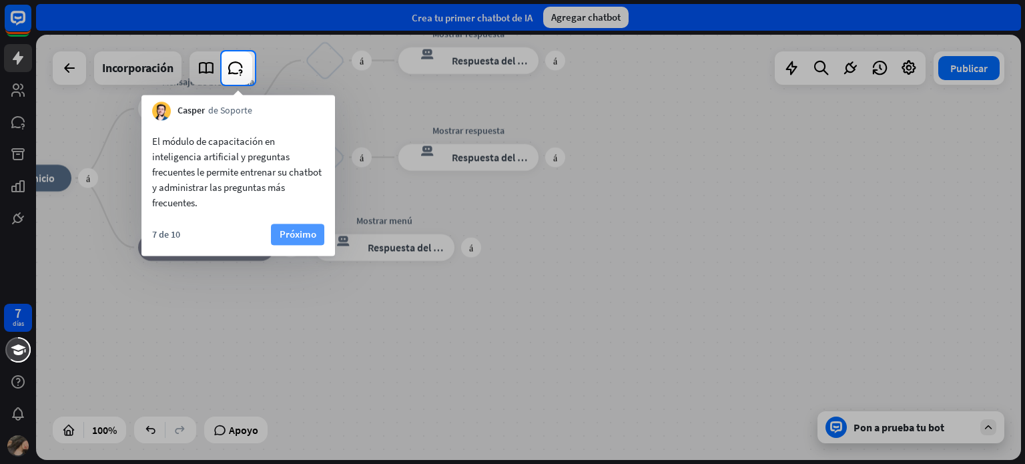
click at [296, 232] on font "Próximo" at bounding box center [298, 234] width 37 height 13
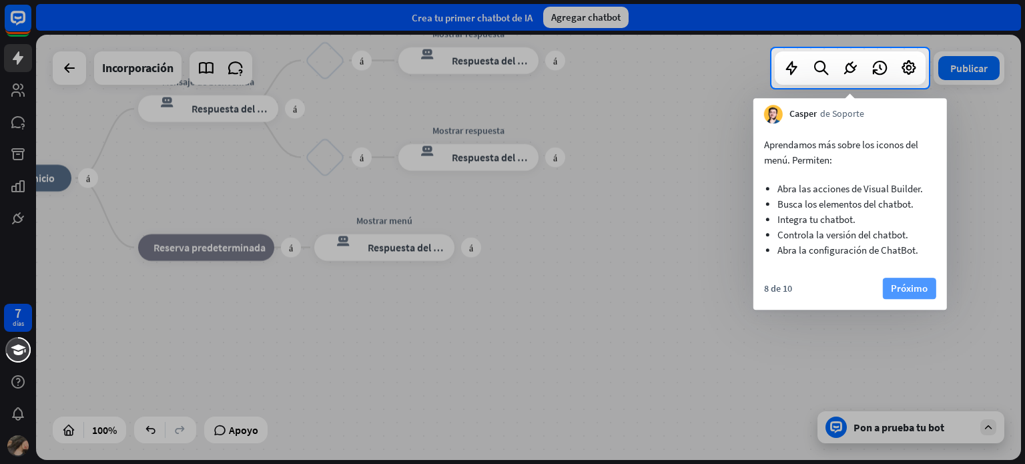
click at [921, 290] on font "Próximo" at bounding box center [909, 288] width 37 height 13
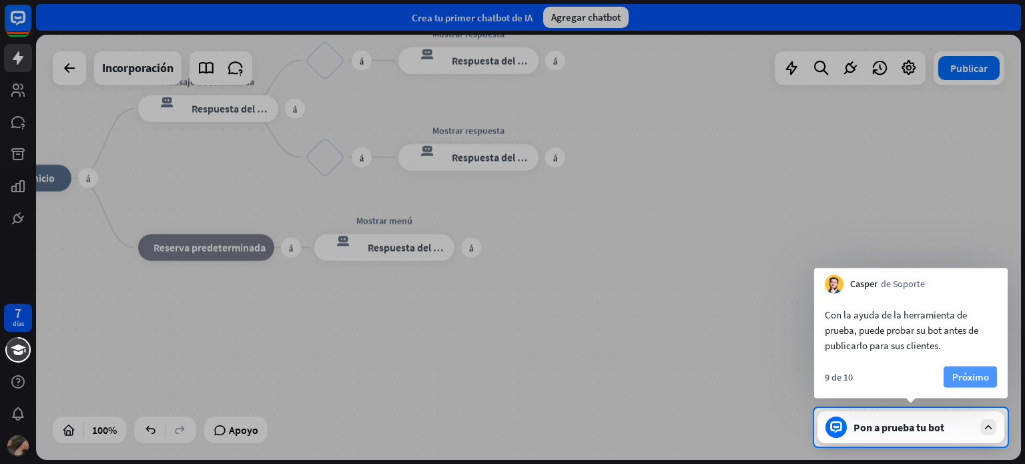
click at [977, 381] on font "Próximo" at bounding box center [970, 376] width 37 height 13
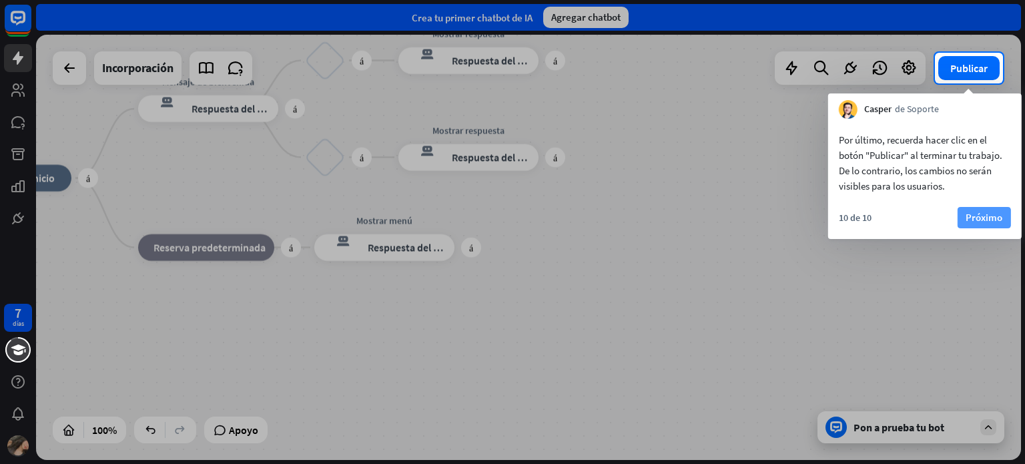
click at [982, 221] on font "Próximo" at bounding box center [984, 217] width 37 height 13
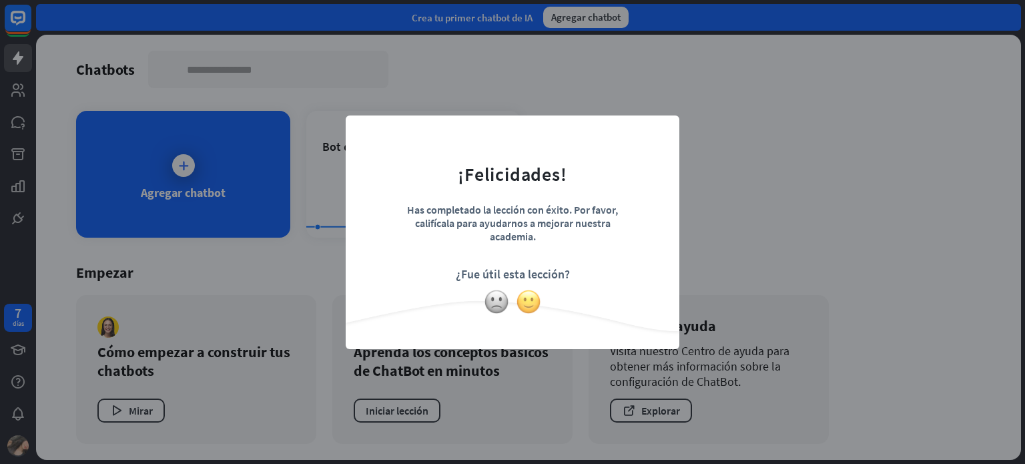
click at [521, 302] on img at bounding box center [528, 301] width 25 height 25
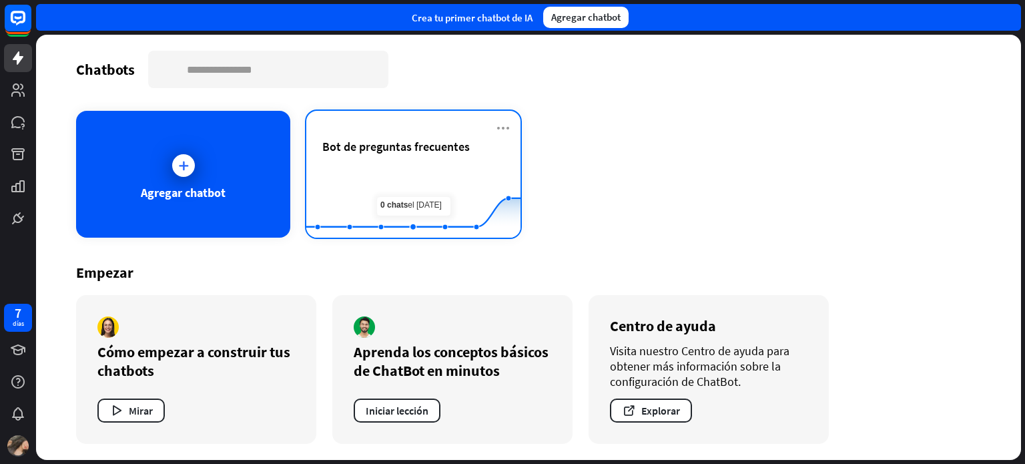
click at [416, 167] on rect at bounding box center [413, 204] width 214 height 83
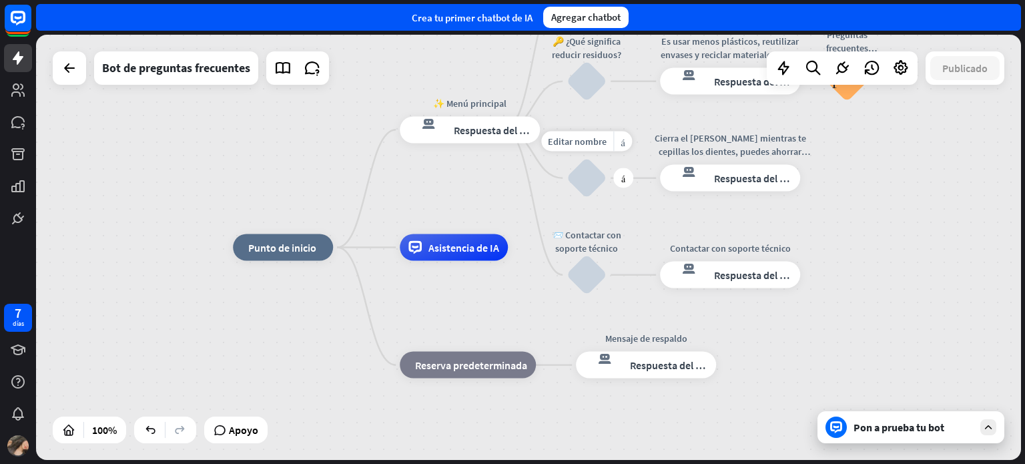
click at [566, 191] on div "Editar nombre más_amarillo más 📅 Dame un tip rápido para cuidar el agua. bloque…" at bounding box center [586, 178] width 40 height 40
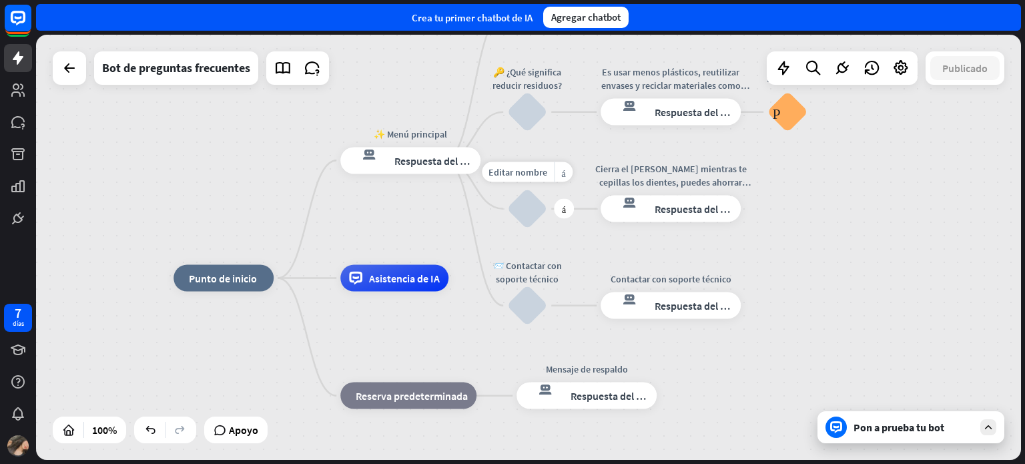
drag, startPoint x: 565, startPoint y: 191, endPoint x: 433, endPoint y: 218, distance: 134.8
click at [507, 218] on div "Editar nombre más_amarillo más bloquear_entrada_de_usuario" at bounding box center [527, 209] width 40 height 40
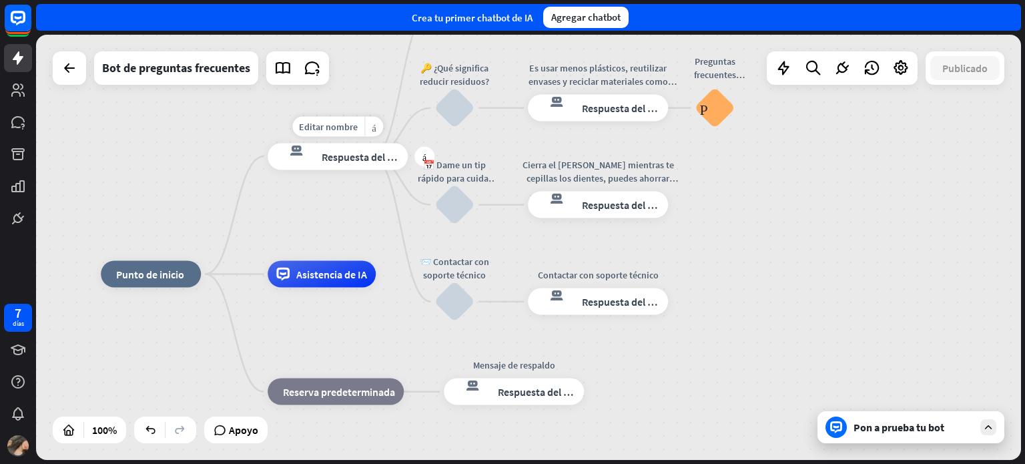
click at [389, 157] on font "Respuesta del bot" at bounding box center [362, 155] width 81 height 13
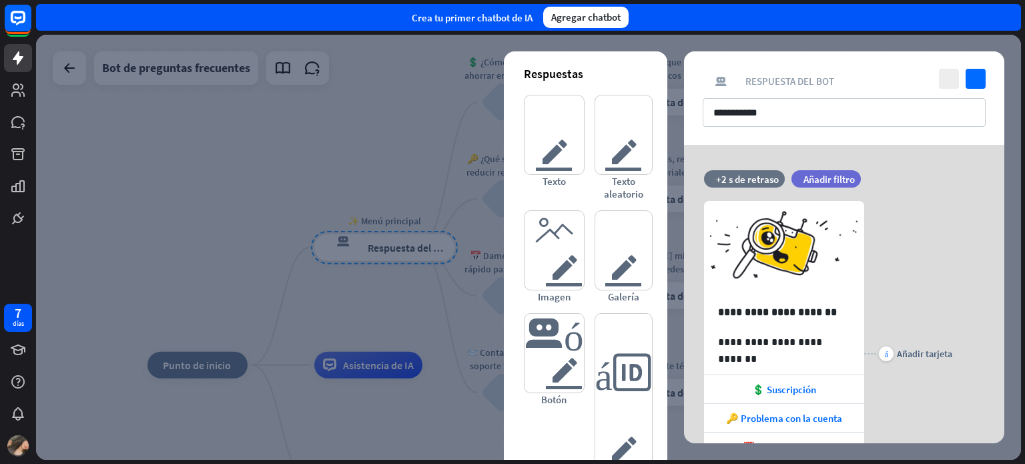
click at [386, 155] on div at bounding box center [528, 247] width 985 height 425
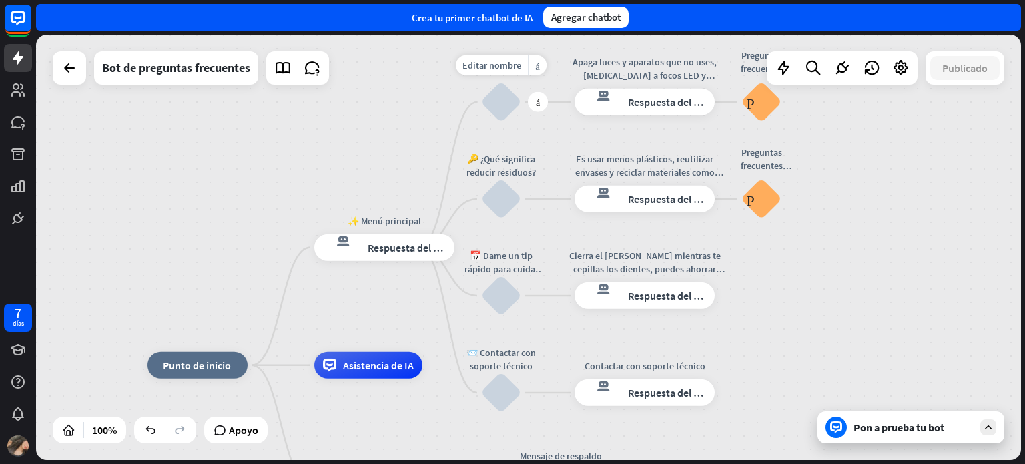
click at [501, 114] on div "bloquear_entrada_de_usuario" at bounding box center [501, 102] width 40 height 40
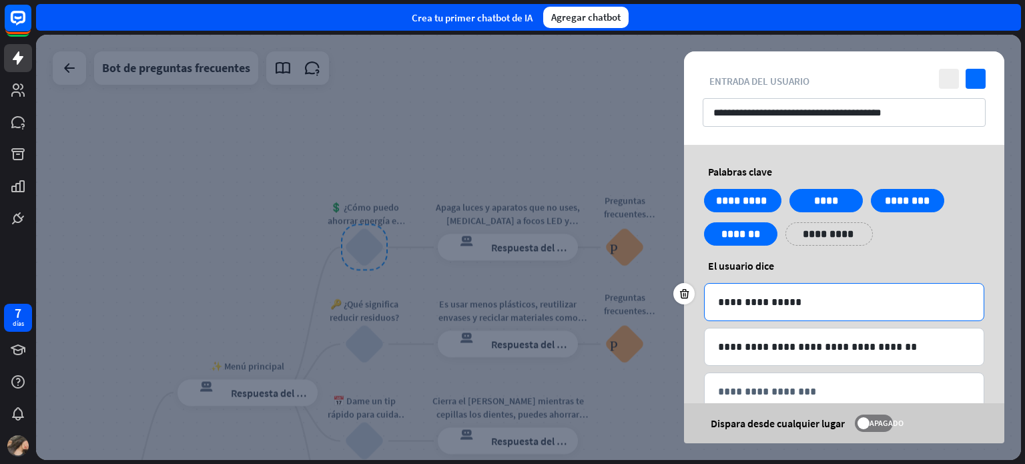
click at [832, 307] on p "**********" at bounding box center [844, 302] width 252 height 17
drag, startPoint x: 832, startPoint y: 307, endPoint x: 715, endPoint y: 306, distance: 116.8
click at [715, 306] on div "**********" at bounding box center [844, 302] width 279 height 37
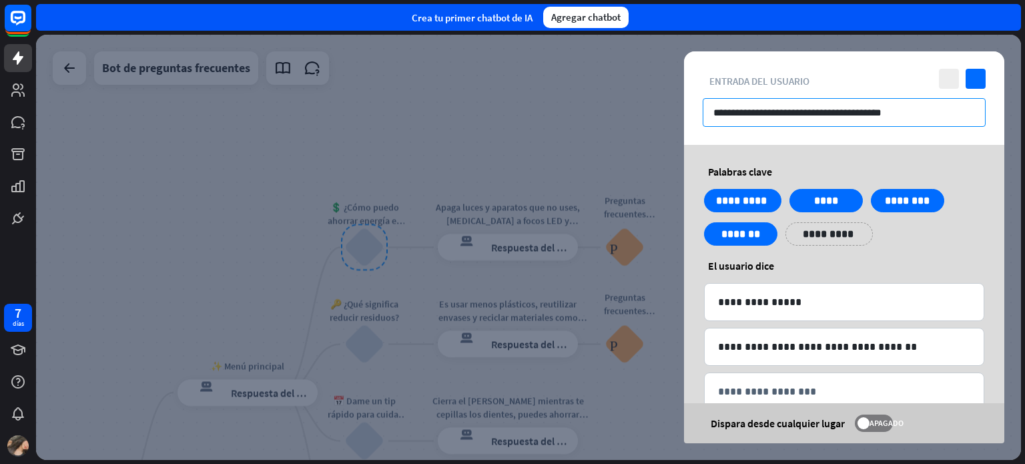
drag, startPoint x: 907, startPoint y: 113, endPoint x: 729, endPoint y: 119, distance: 178.9
click at [729, 119] on input "**********" at bounding box center [844, 112] width 283 height 29
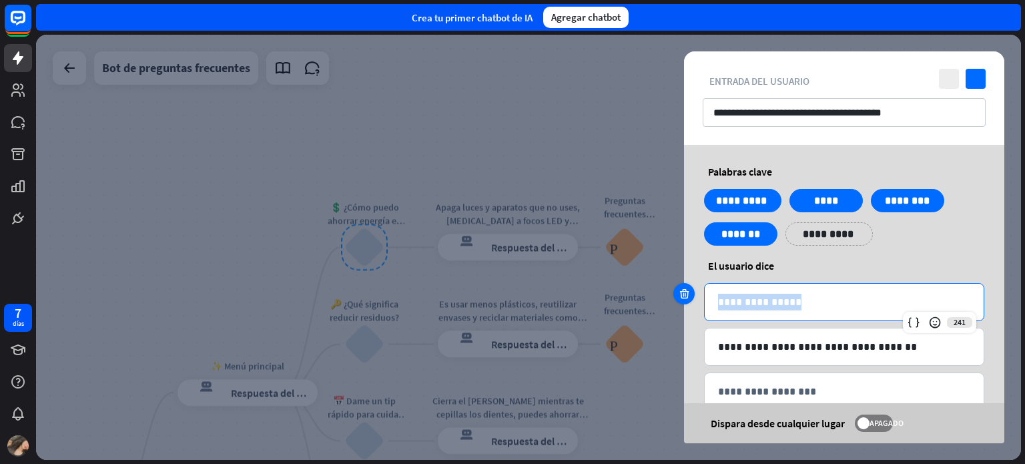
drag, startPoint x: 799, startPoint y: 289, endPoint x: 687, endPoint y: 289, distance: 112.8
click at [704, 289] on div "**********" at bounding box center [844, 302] width 280 height 38
click at [725, 296] on p "**********" at bounding box center [844, 302] width 252 height 17
click at [734, 301] on p "**********" at bounding box center [844, 302] width 252 height 17
drag, startPoint x: 734, startPoint y: 301, endPoint x: 835, endPoint y: 305, distance: 101.5
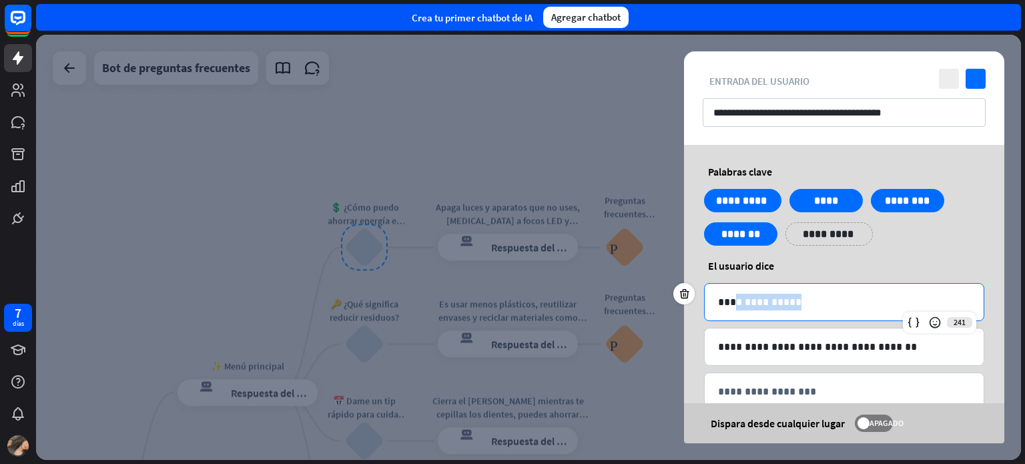
click at [835, 305] on p "**********" at bounding box center [844, 302] width 252 height 17
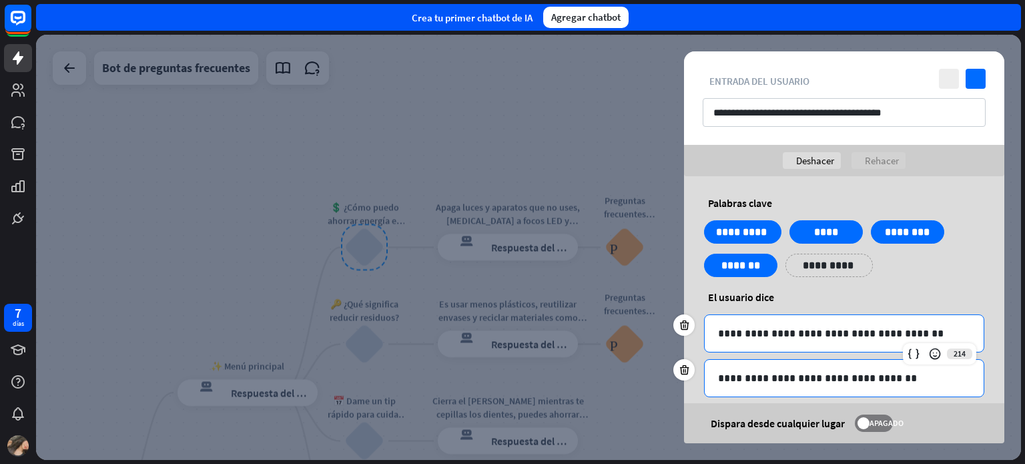
click at [914, 384] on p "**********" at bounding box center [844, 378] width 252 height 17
click at [565, 151] on div at bounding box center [528, 247] width 985 height 425
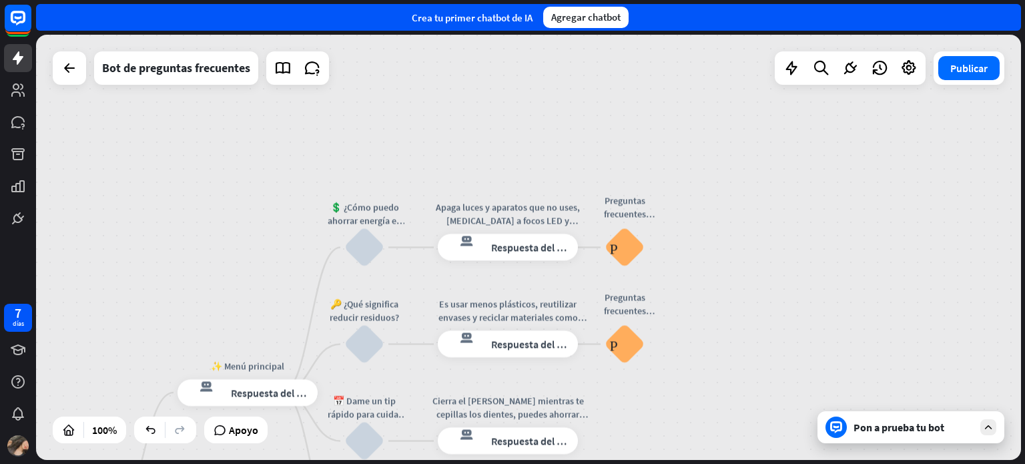
click at [923, 429] on font "Pon a prueba tu bot" at bounding box center [898, 426] width 91 height 13
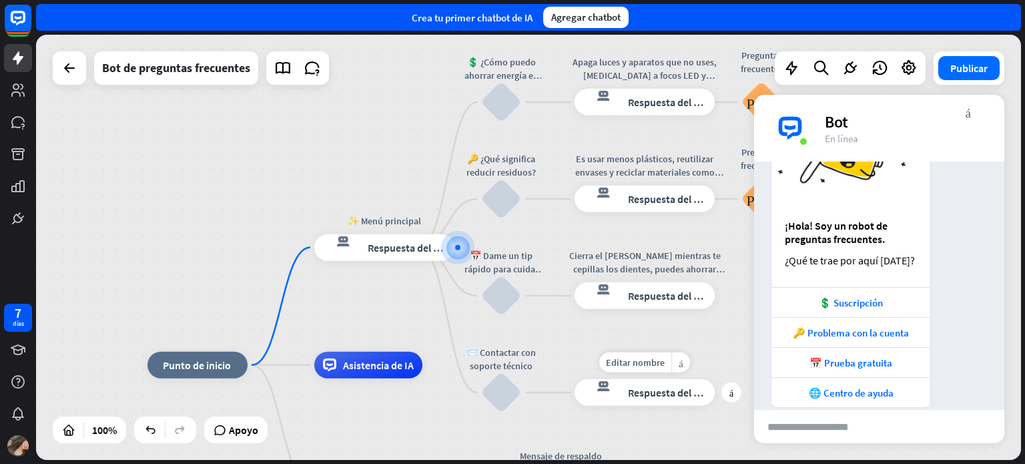
scroll to position [109, 0]
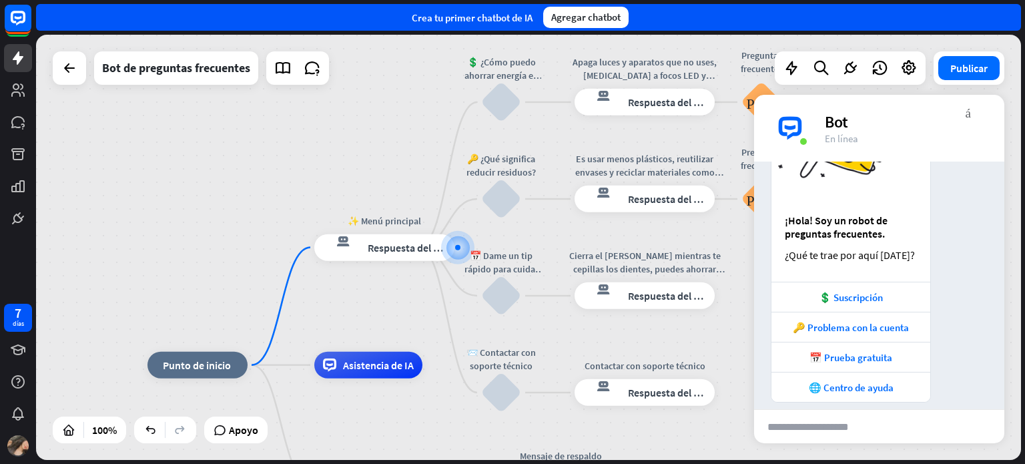
click at [326, 143] on div "inicio_2 Punto de inicio ✨ Menú principal respuesta del bot de bloqueo Respuest…" at bounding box center [528, 247] width 985 height 425
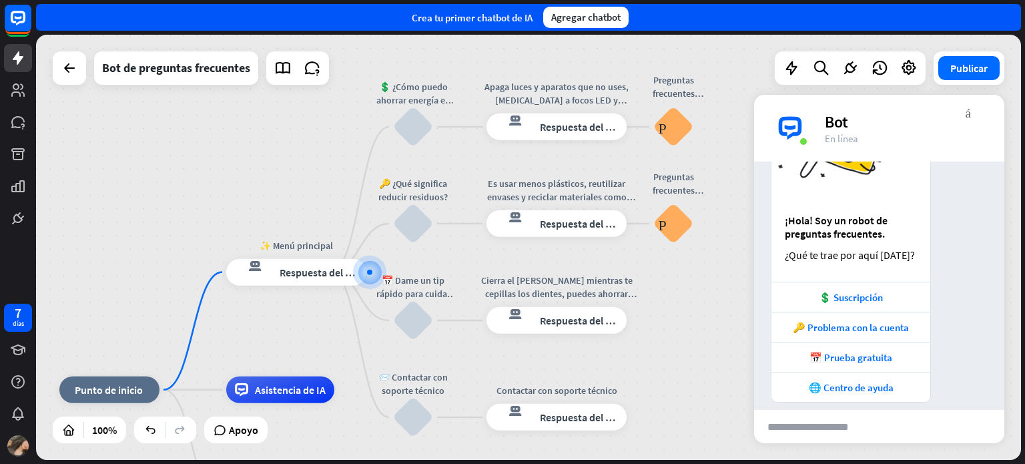
drag, startPoint x: 340, startPoint y: 153, endPoint x: 250, endPoint y: 177, distance: 93.4
click at [250, 177] on div "inicio_2 Punto de inicio ✨ Menú principal respuesta del bot de bloqueo Respuest…" at bounding box center [528, 247] width 985 height 425
click at [416, 116] on div "bloquear_entrada_de_usuario" at bounding box center [412, 127] width 40 height 40
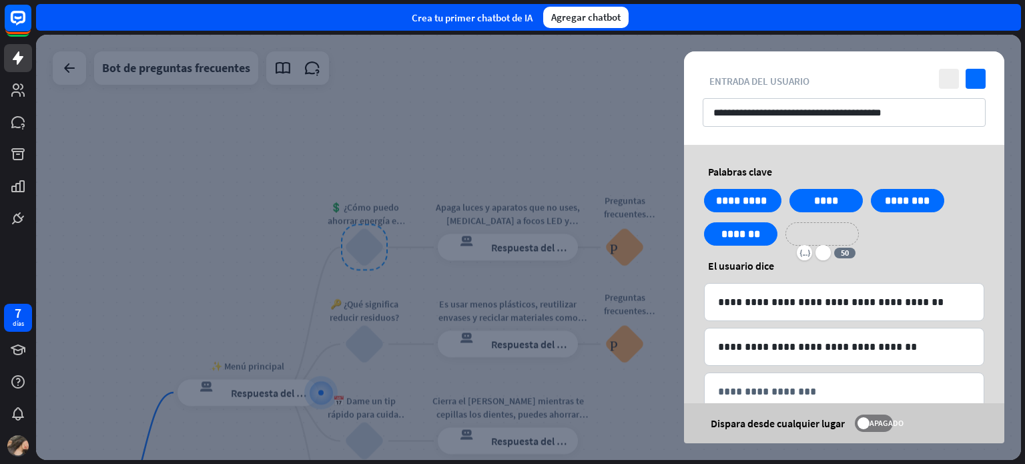
drag, startPoint x: 807, startPoint y: 234, endPoint x: 821, endPoint y: 237, distance: 14.4
click at [821, 237] on p "**********" at bounding box center [821, 234] width 53 height 17
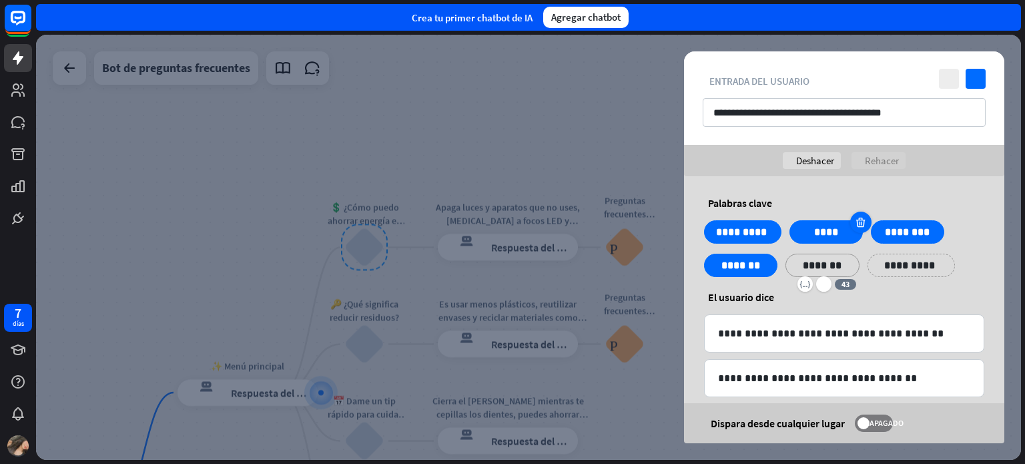
click at [857, 222] on icon at bounding box center [860, 222] width 13 height 12
click at [854, 229] on div at bounding box center [860, 222] width 21 height 21
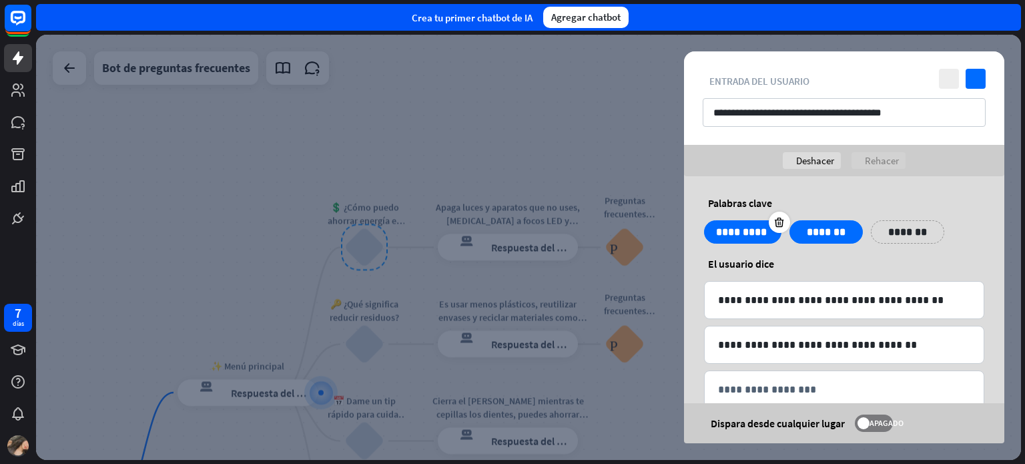
click at [769, 227] on div at bounding box center [779, 222] width 21 height 21
click at [837, 368] on div "**********" at bounding box center [844, 348] width 280 height 134
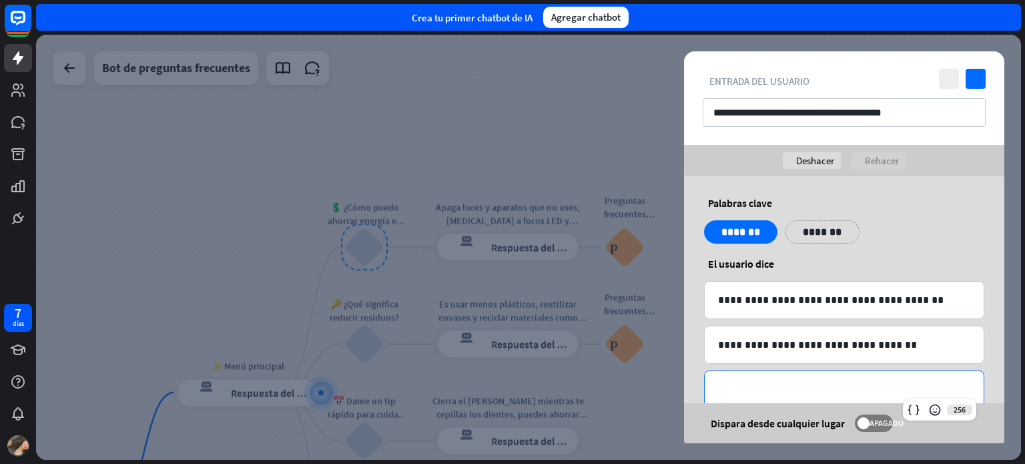
drag, startPoint x: 767, startPoint y: 383, endPoint x: 801, endPoint y: 382, distance: 34.1
click at [801, 382] on p "**********" at bounding box center [844, 389] width 252 height 17
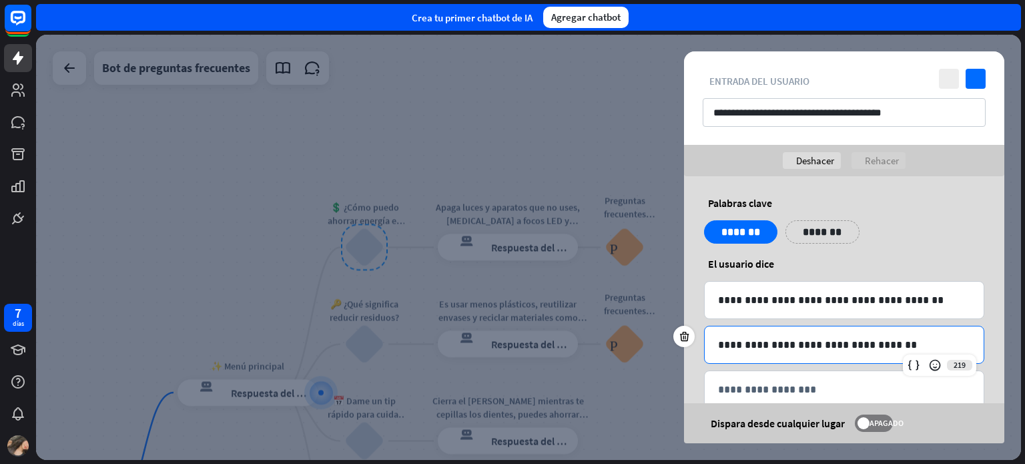
click at [839, 340] on p "**********" at bounding box center [844, 344] width 252 height 17
click at [593, 125] on div at bounding box center [528, 247] width 985 height 425
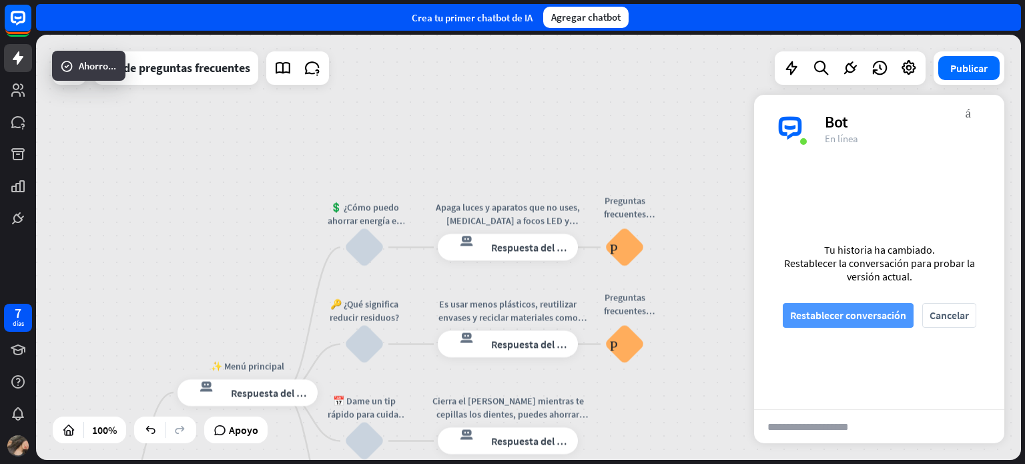
click at [881, 306] on font "Restablecer conversación" at bounding box center [848, 315] width 116 height 23
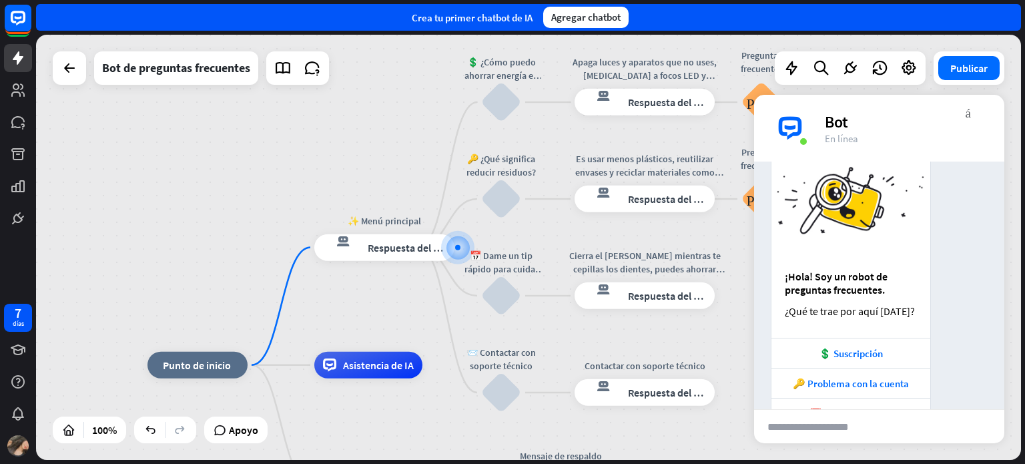
scroll to position [109, 0]
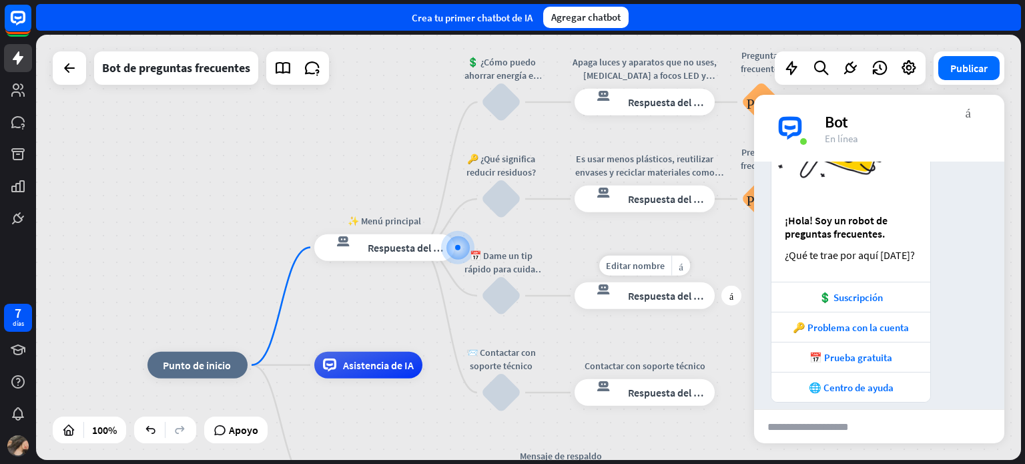
drag, startPoint x: 719, startPoint y: 261, endPoint x: 616, endPoint y: 290, distance: 106.9
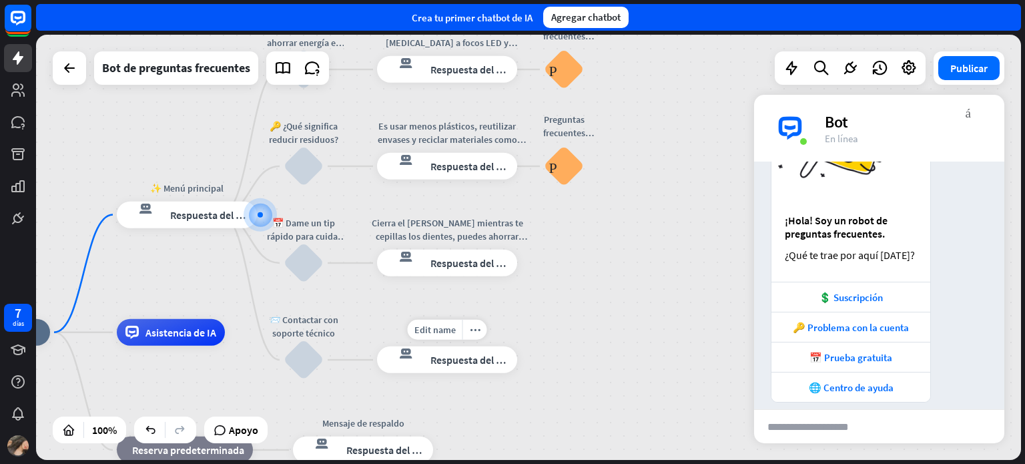
drag, startPoint x: 560, startPoint y: 352, endPoint x: 363, endPoint y: 319, distance: 200.3
click at [377, 346] on div "Edit name more_horiz Contact Support respuesta del bot de bloqueo Respuesta del…" at bounding box center [447, 359] width 140 height 27
